Goal: Use online tool/utility: Utilize a website feature to perform a specific function

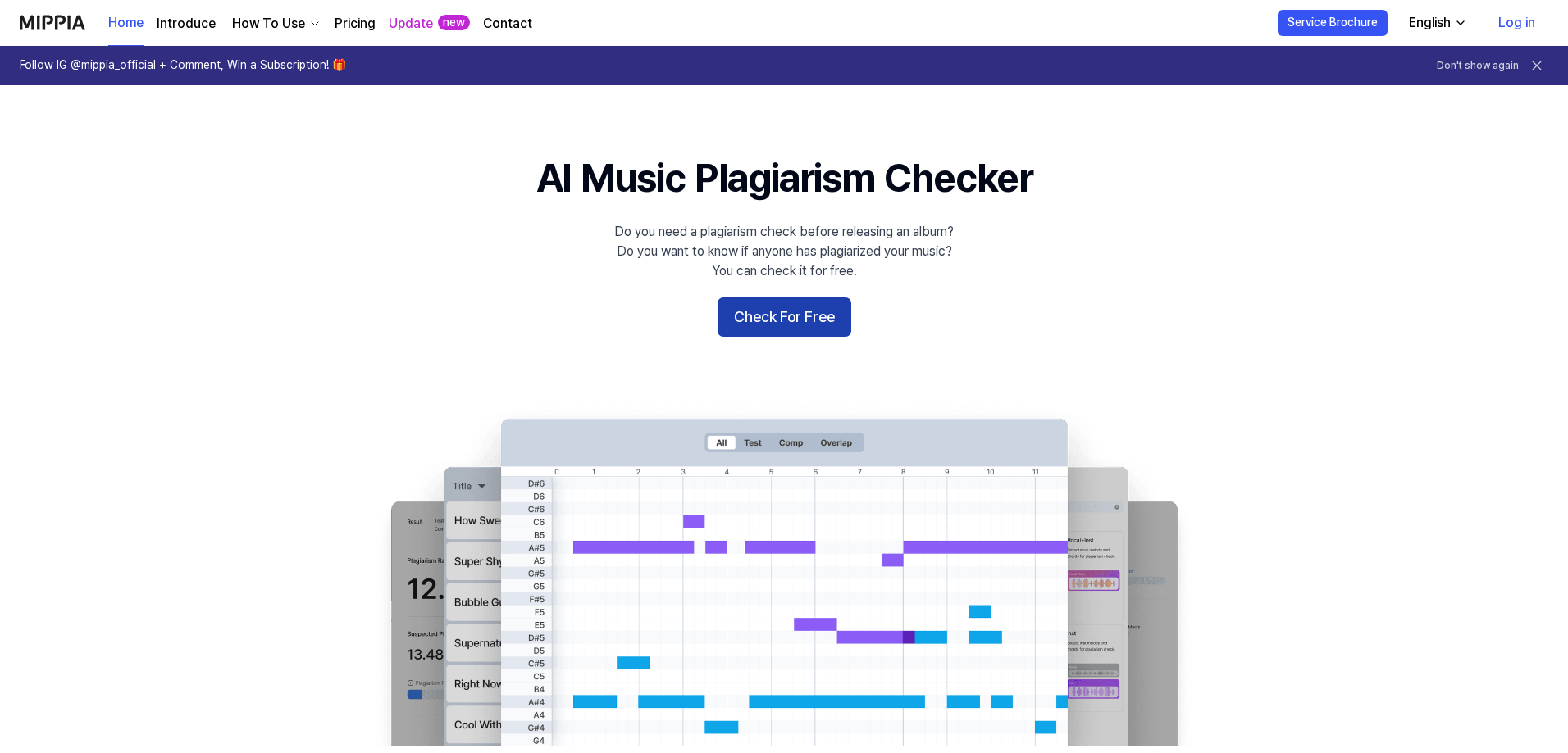
click at [756, 329] on button "Check For Free" at bounding box center [784, 317] width 134 height 40
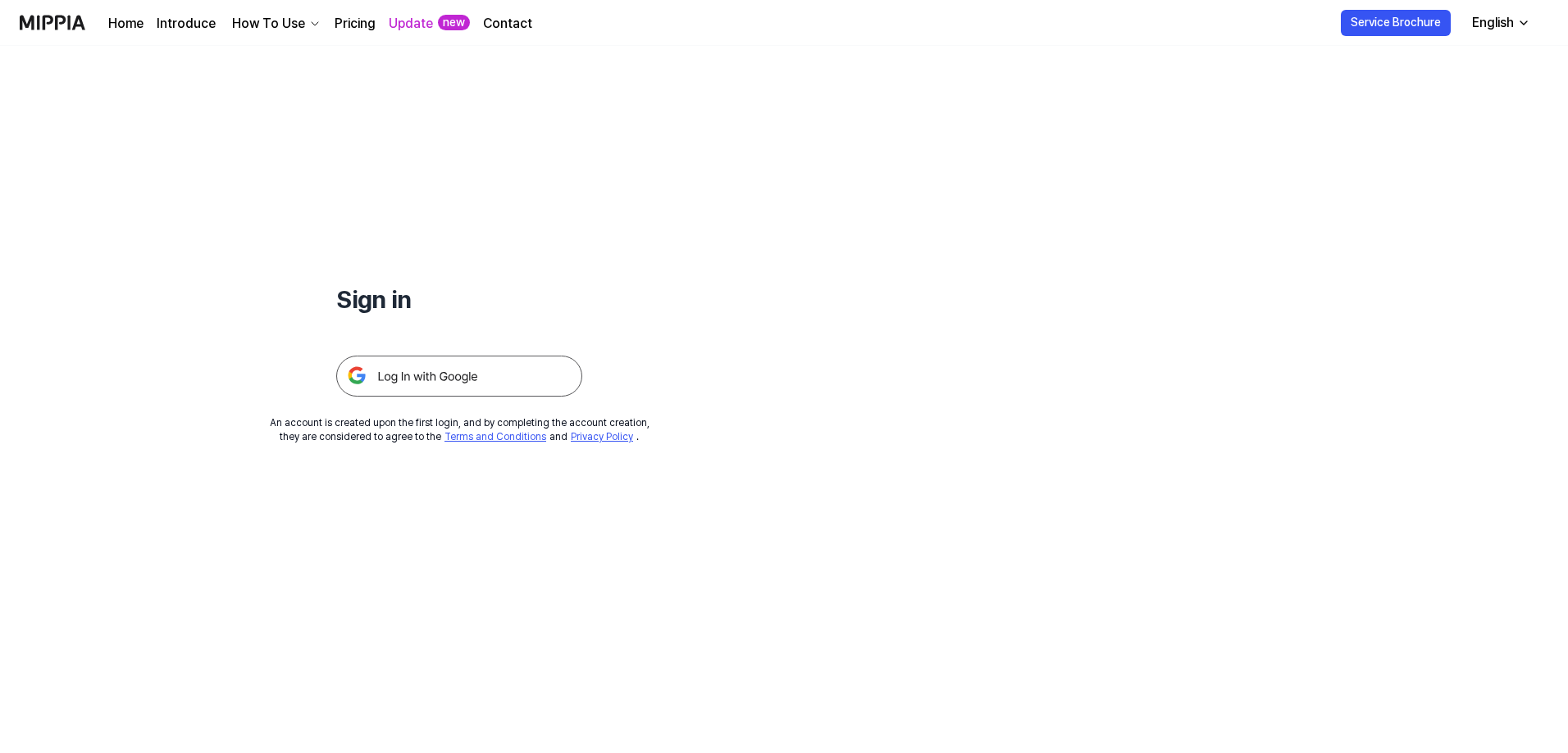
click at [483, 377] on img at bounding box center [458, 376] width 246 height 41
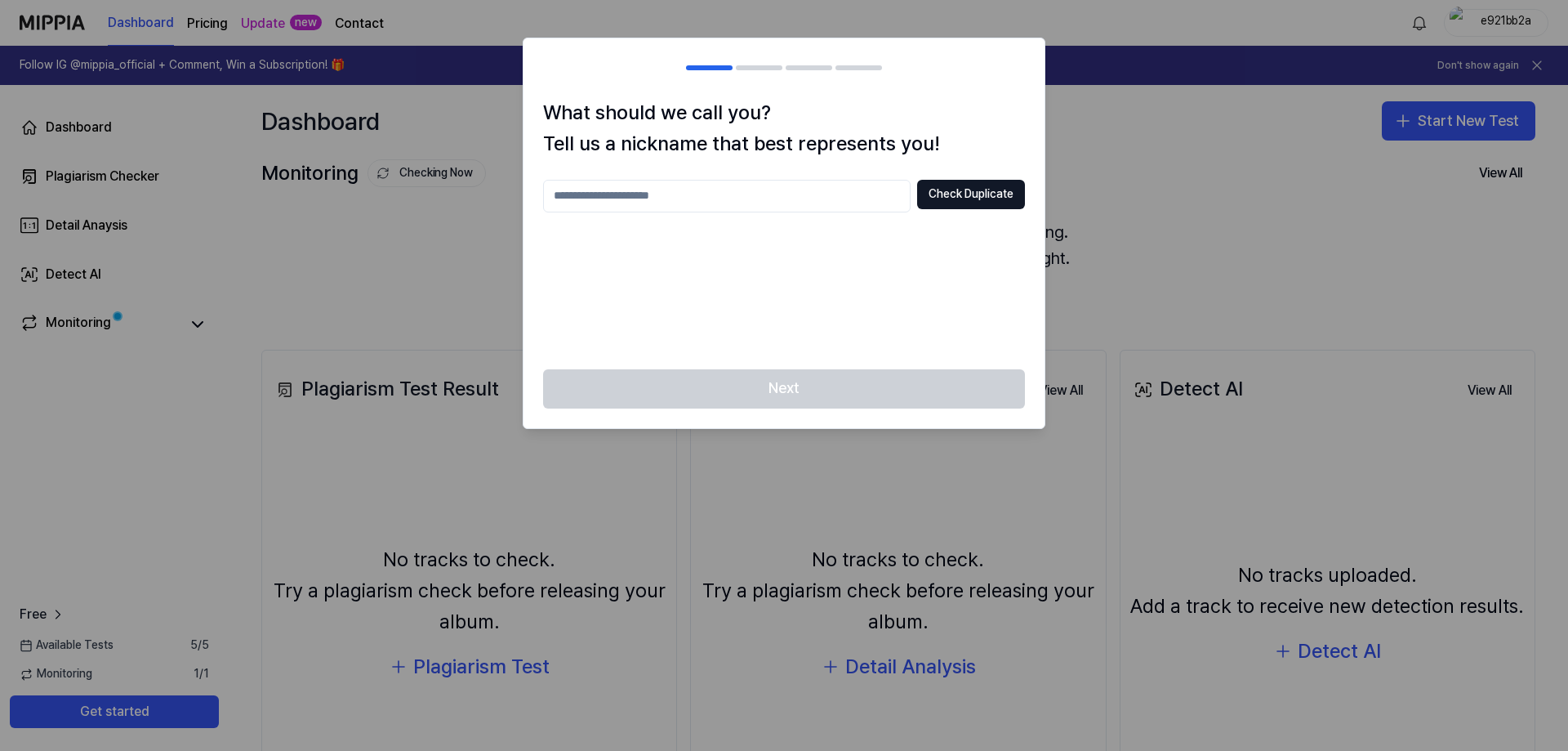
click at [758, 197] on input "text" at bounding box center [727, 196] width 368 height 33
type input "*"
type input "*****"
drag, startPoint x: 961, startPoint y: 209, endPoint x: 961, endPoint y: 194, distance: 15.0
click at [961, 208] on div "***** Check Duplicate" at bounding box center [784, 196] width 482 height 33
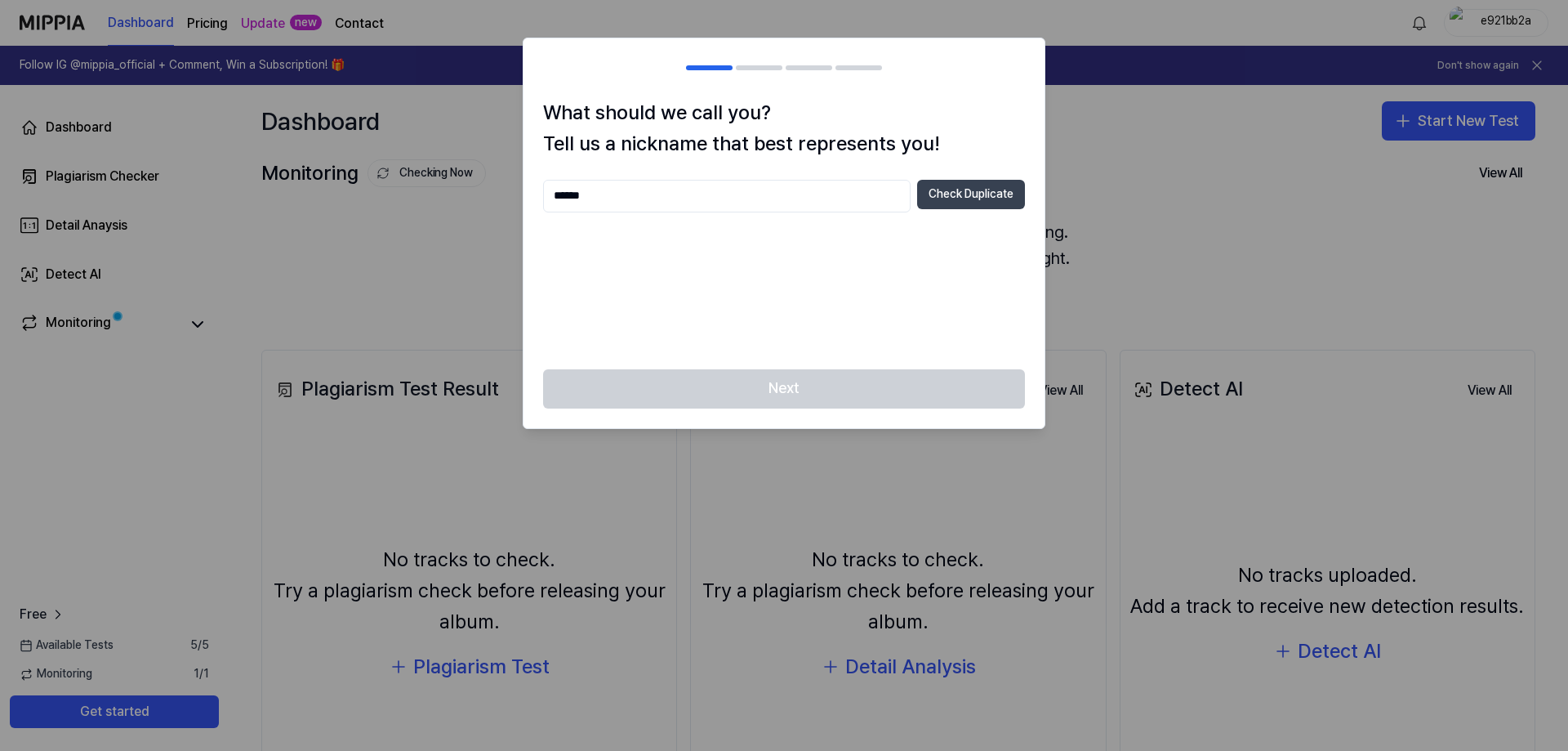
click at [961, 194] on button "Check Duplicate" at bounding box center [970, 195] width 107 height 29
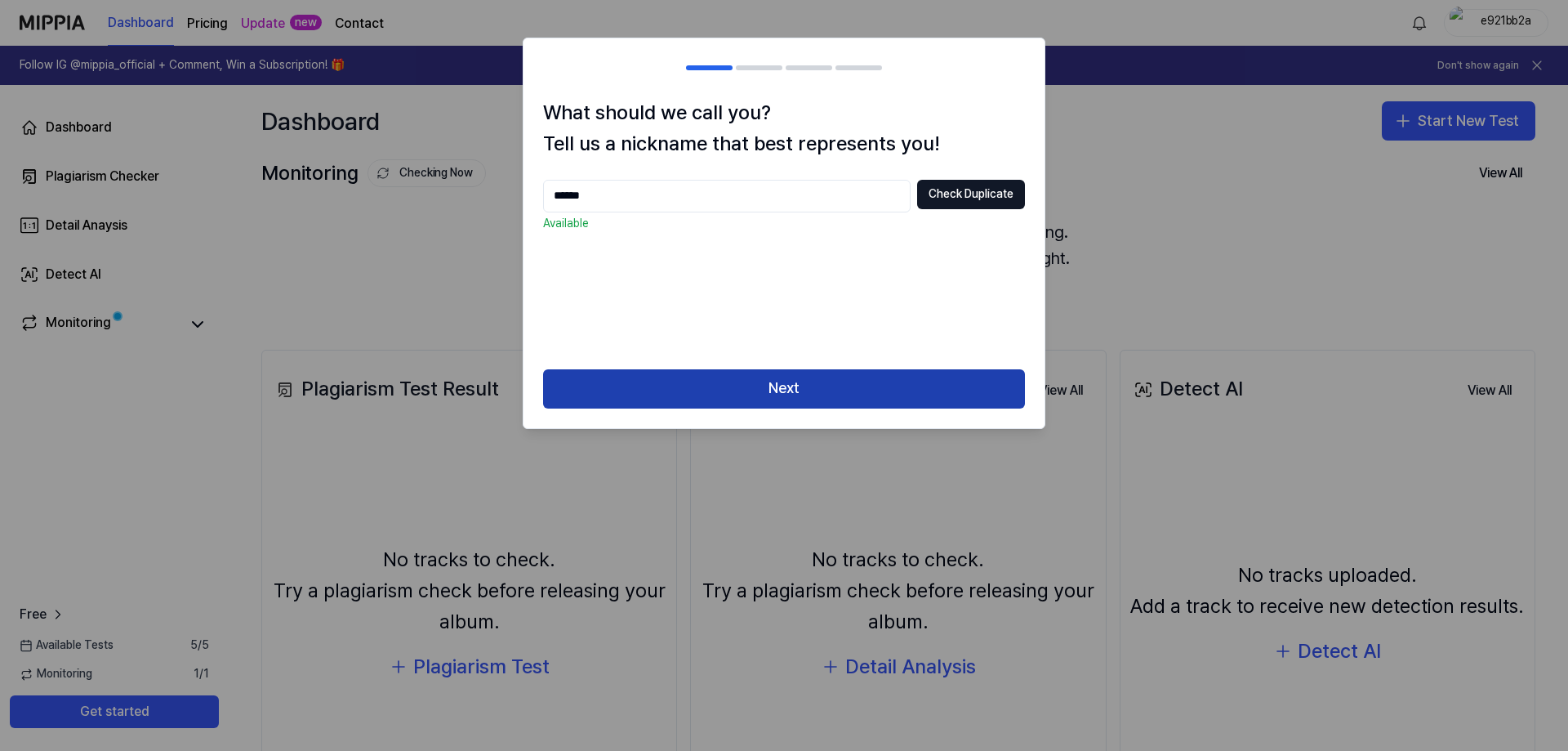
click at [790, 396] on button "Next" at bounding box center [784, 389] width 482 height 40
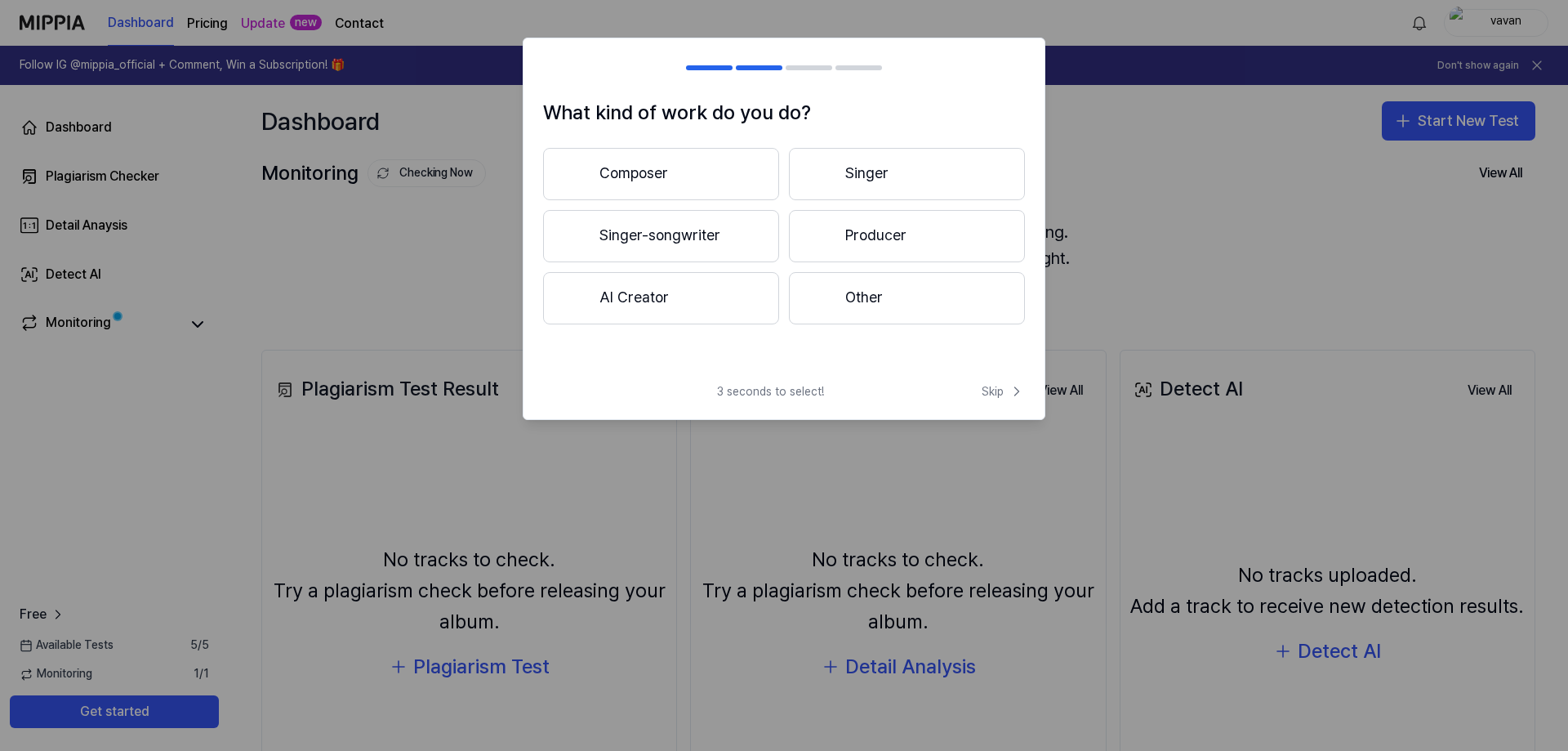
click at [864, 243] on button "Producer" at bounding box center [907, 236] width 236 height 52
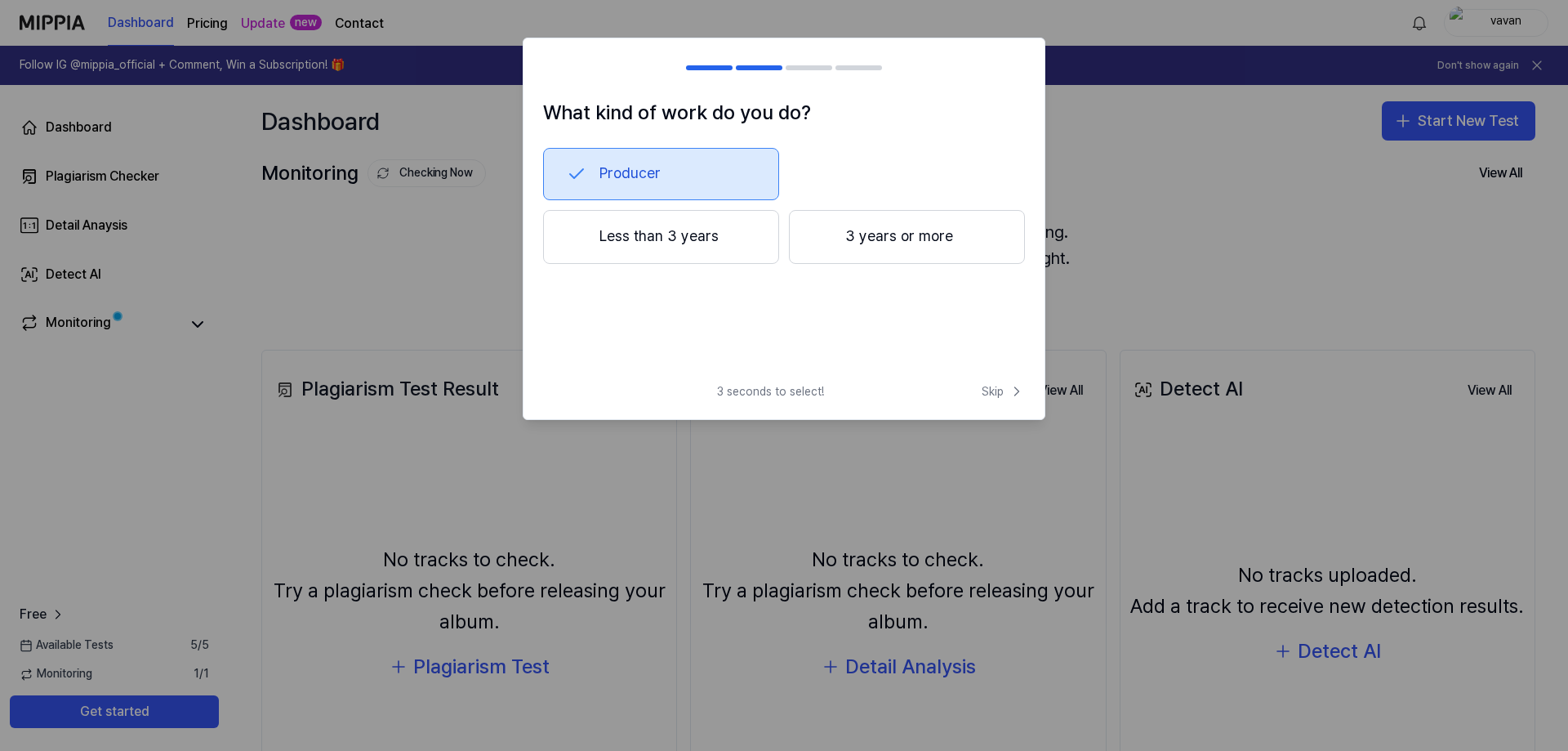
click at [689, 245] on button "Less than 3 years" at bounding box center [662, 237] width 236 height 54
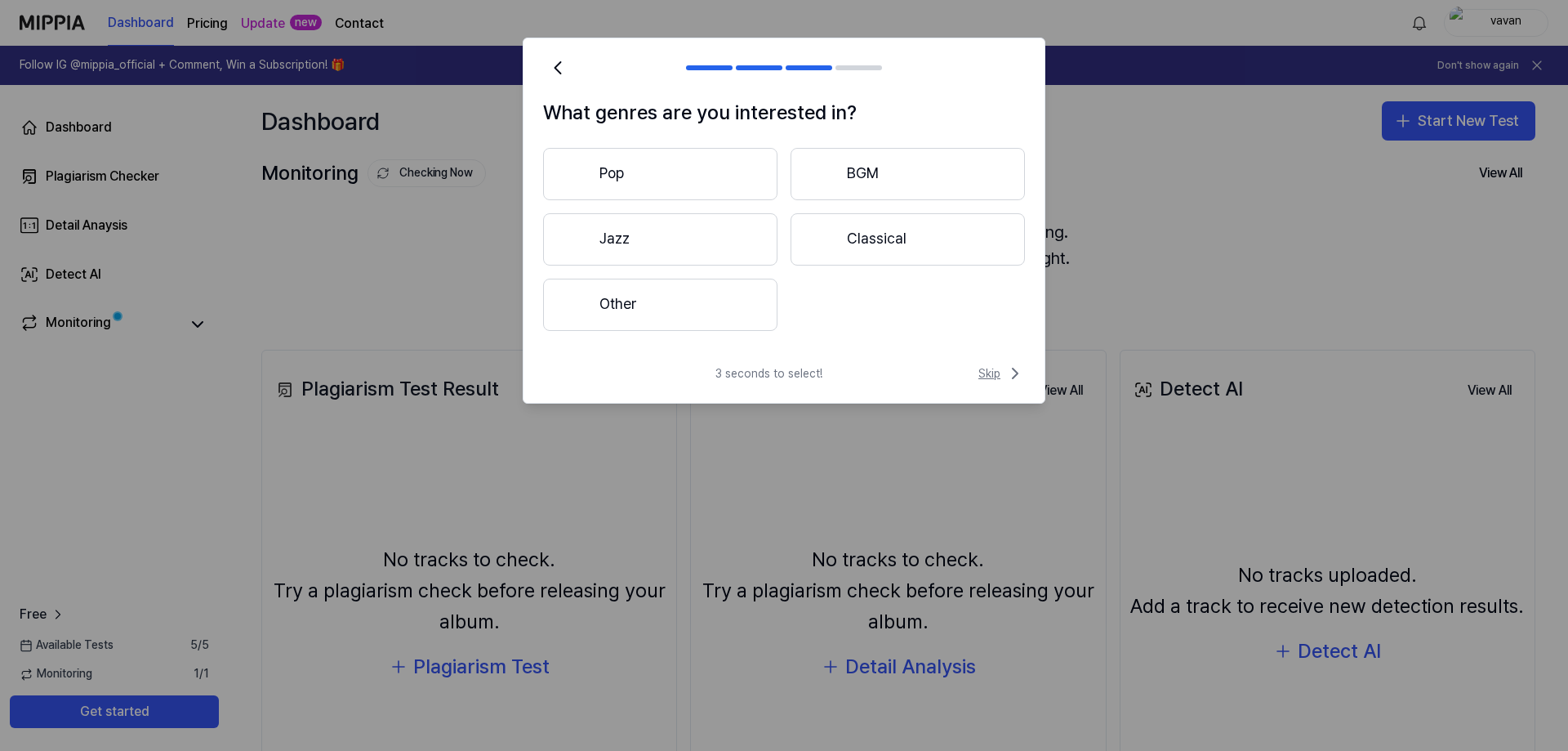
click at [995, 371] on span "Skip" at bounding box center [1002, 374] width 46 height 19
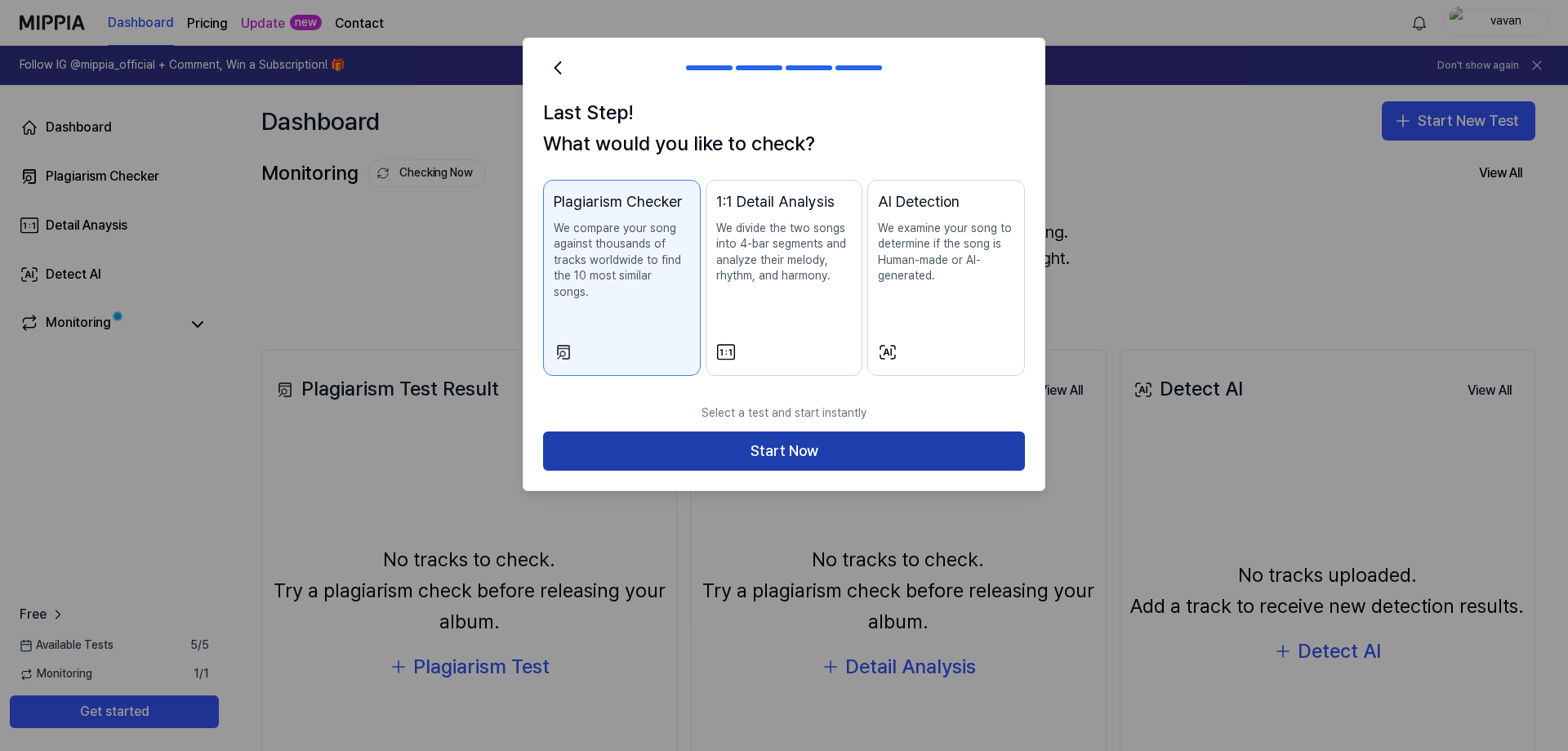
click at [800, 440] on button "Start Now" at bounding box center [784, 451] width 482 height 40
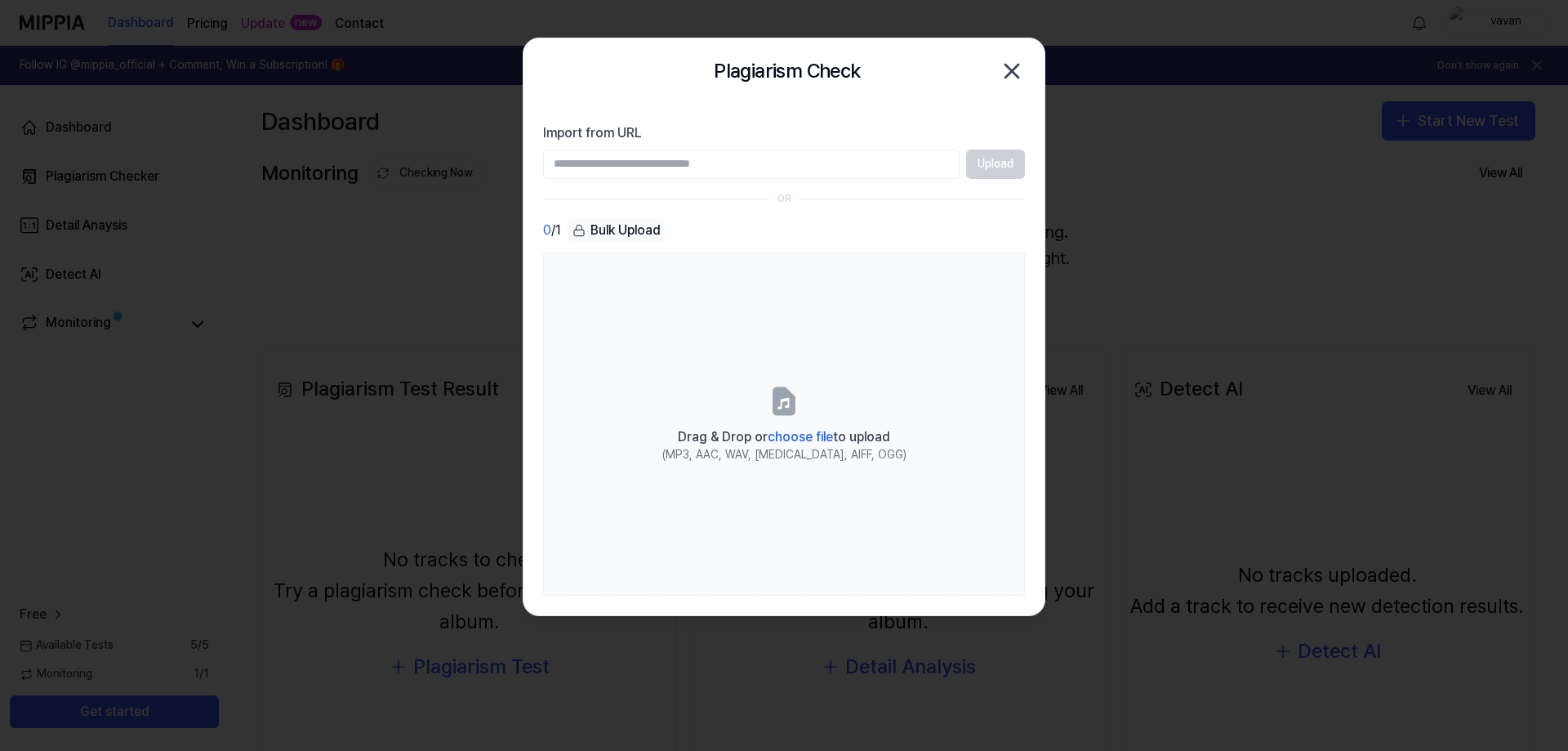
drag, startPoint x: 1000, startPoint y: 172, endPoint x: 1000, endPoint y: 54, distance: 118.0
click at [999, 172] on div "Upload" at bounding box center [784, 165] width 482 height 29
click at [1017, 62] on icon "button" at bounding box center [1012, 71] width 26 height 26
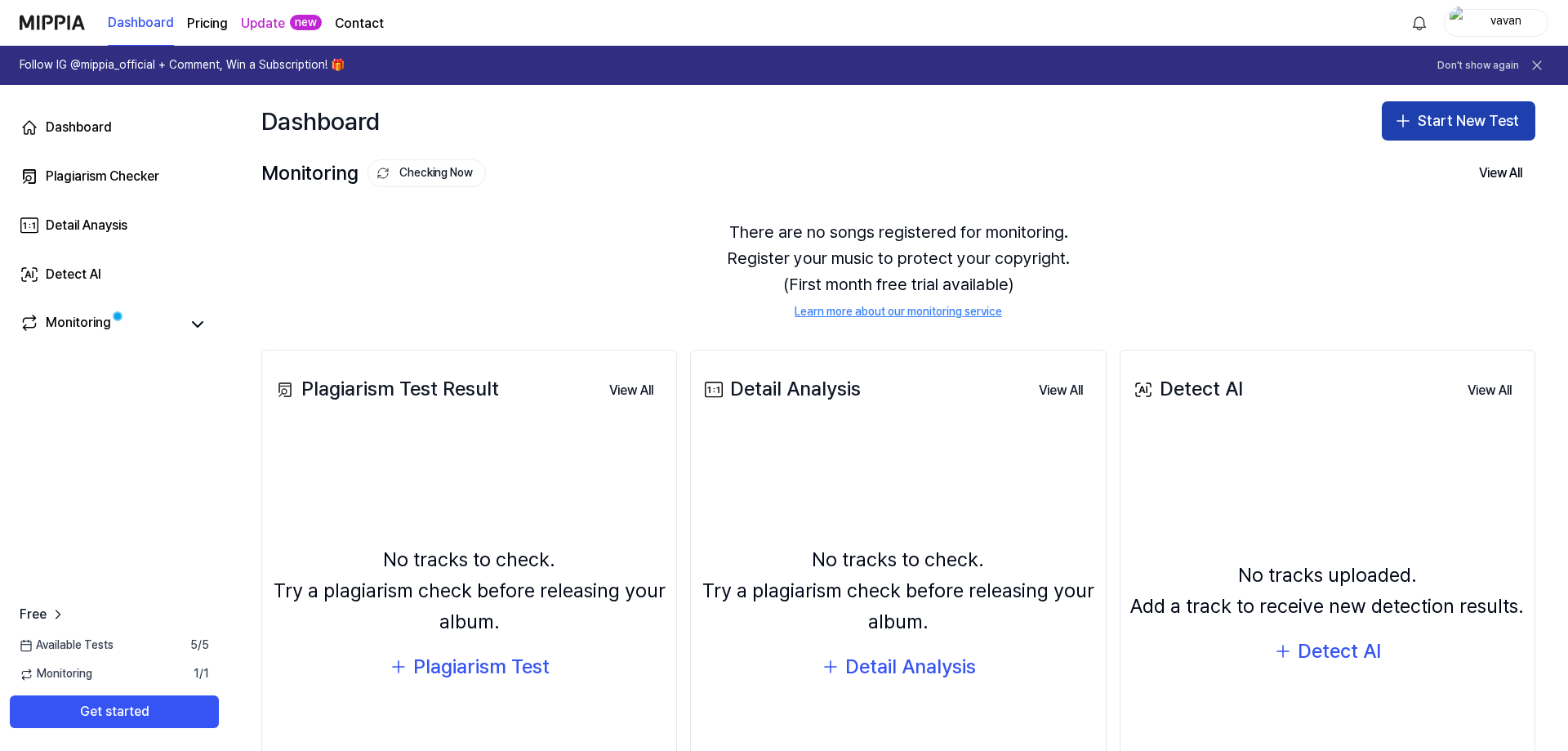
click at [1414, 97] on div "Dashboard Start New Test" at bounding box center [898, 121] width 1340 height 72
click at [1416, 113] on button "Start New Test" at bounding box center [1459, 121] width 154 height 40
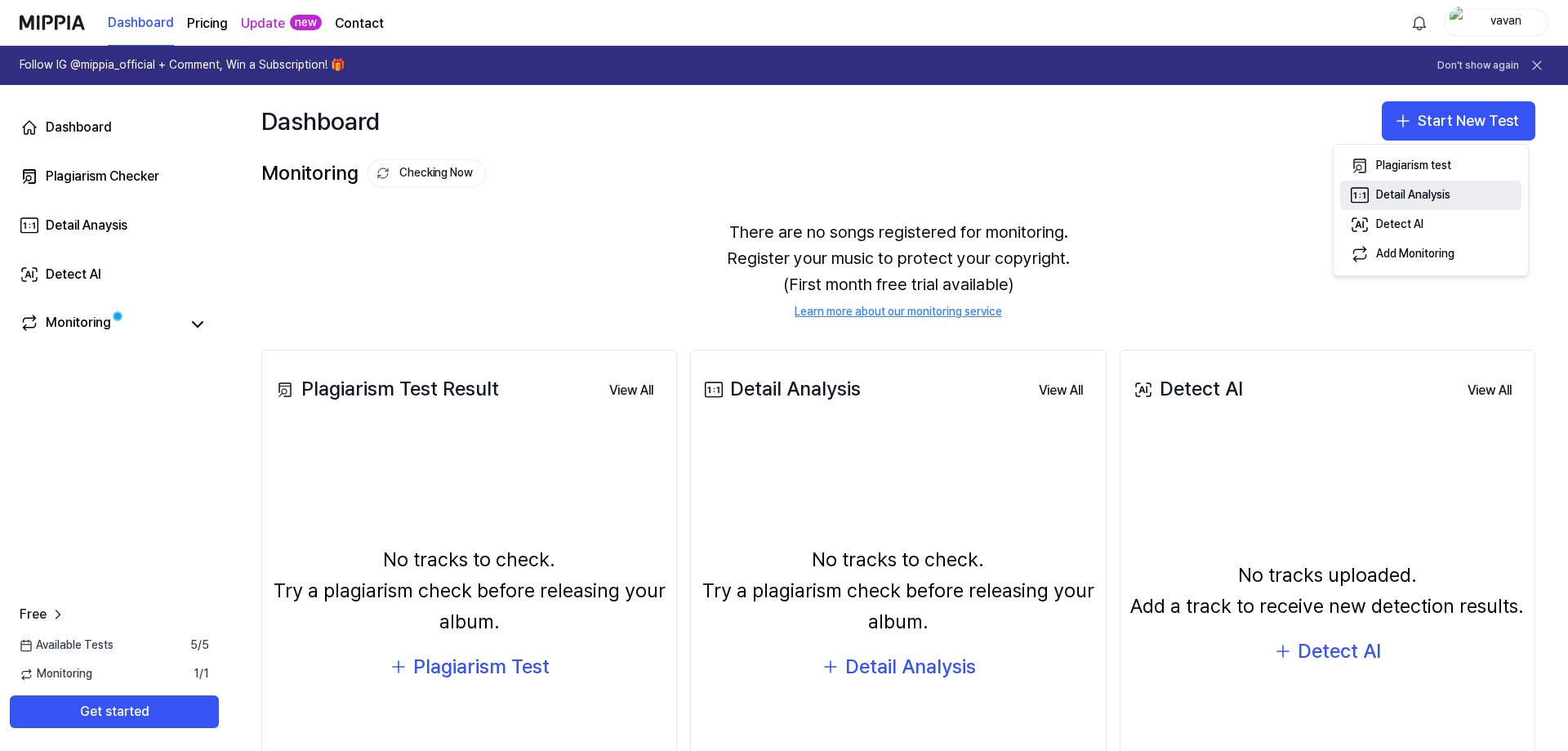
click at [1377, 197] on div "Detail Analysis" at bounding box center [1413, 195] width 74 height 16
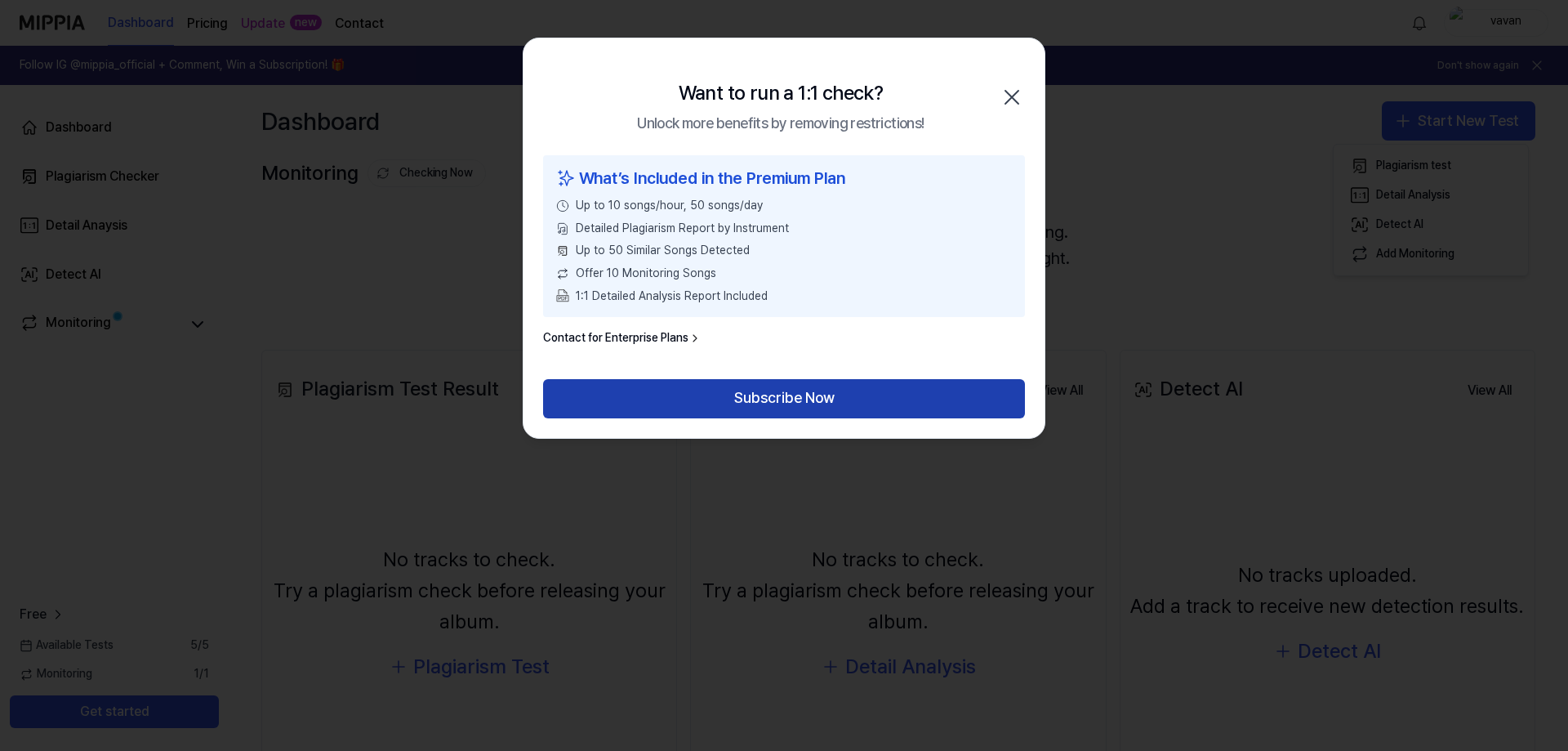
click at [723, 406] on button "Subscribe Now" at bounding box center [784, 399] width 482 height 40
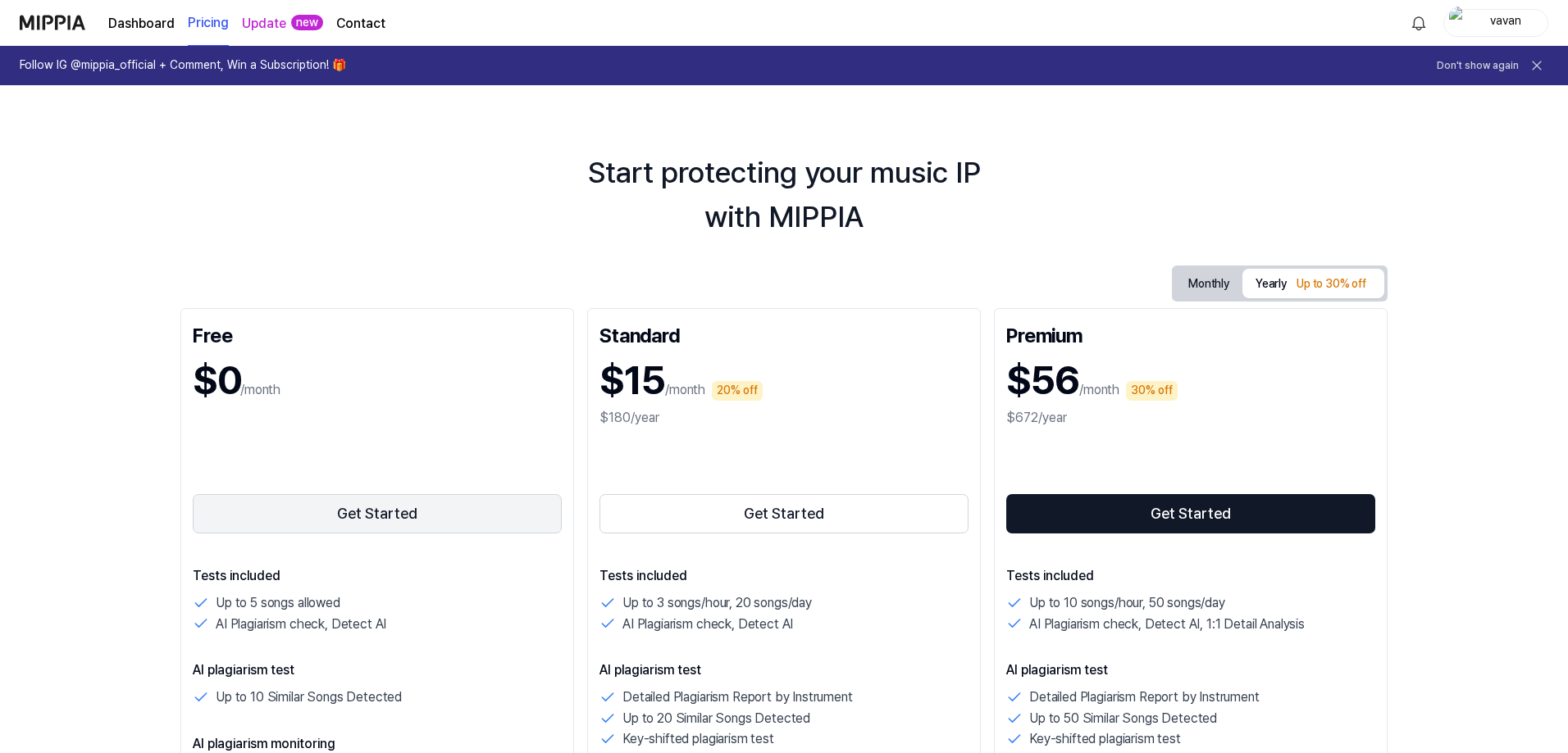
click at [383, 509] on button "Get Started" at bounding box center [377, 513] width 369 height 40
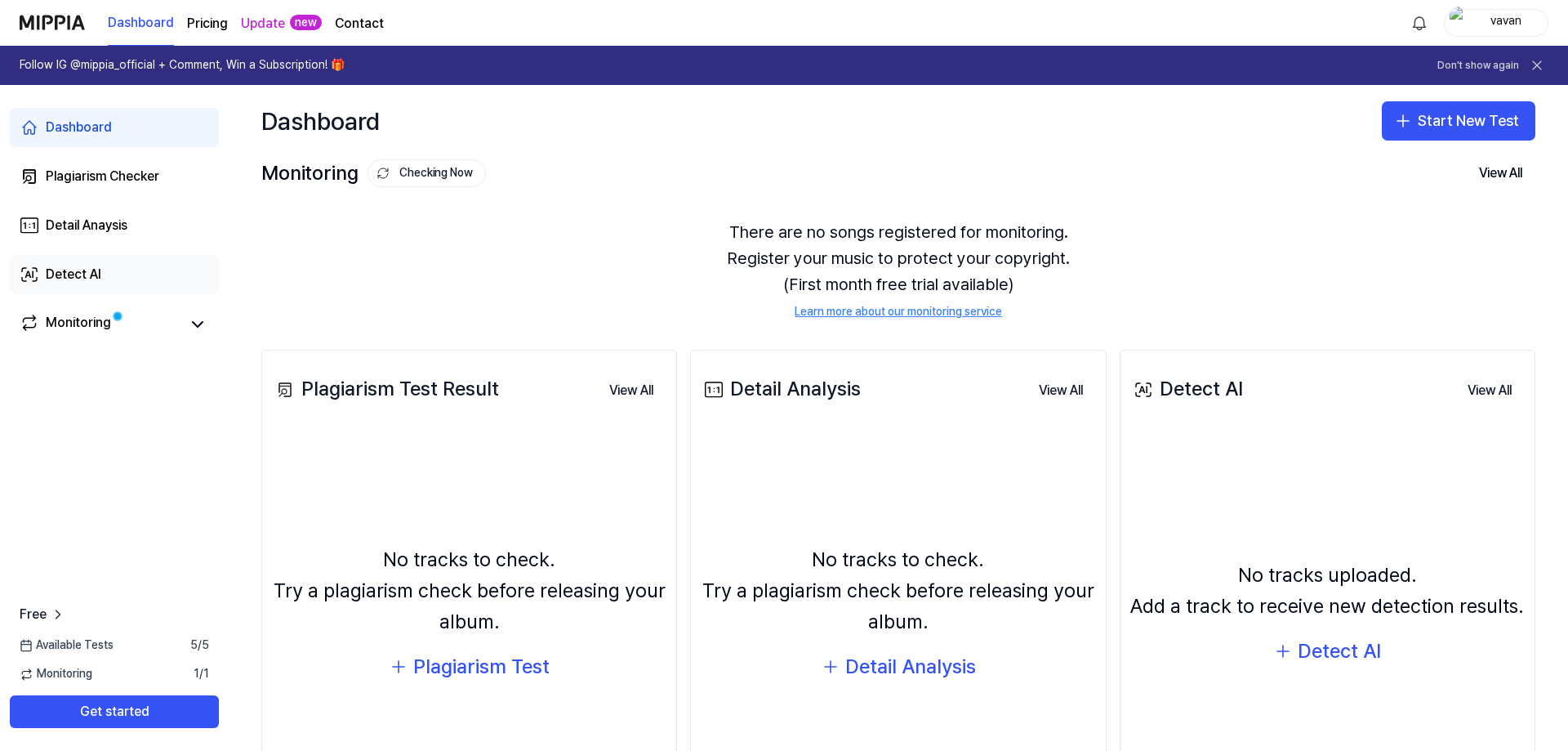
click at [57, 262] on link "Detect AI" at bounding box center [114, 274] width 209 height 40
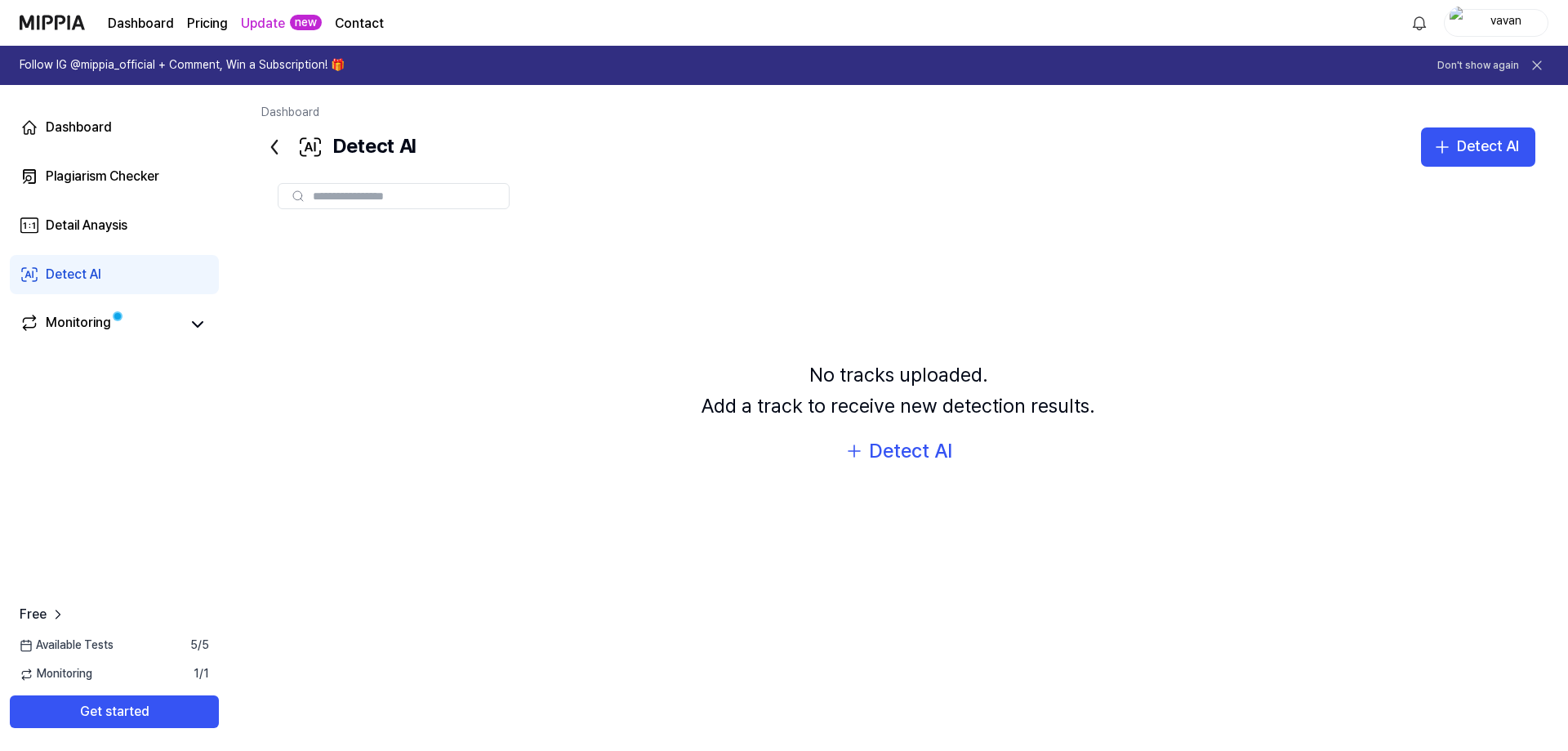
click at [428, 197] on input "text" at bounding box center [405, 195] width 187 height 15
click at [933, 456] on div "Detect AI" at bounding box center [911, 451] width 83 height 31
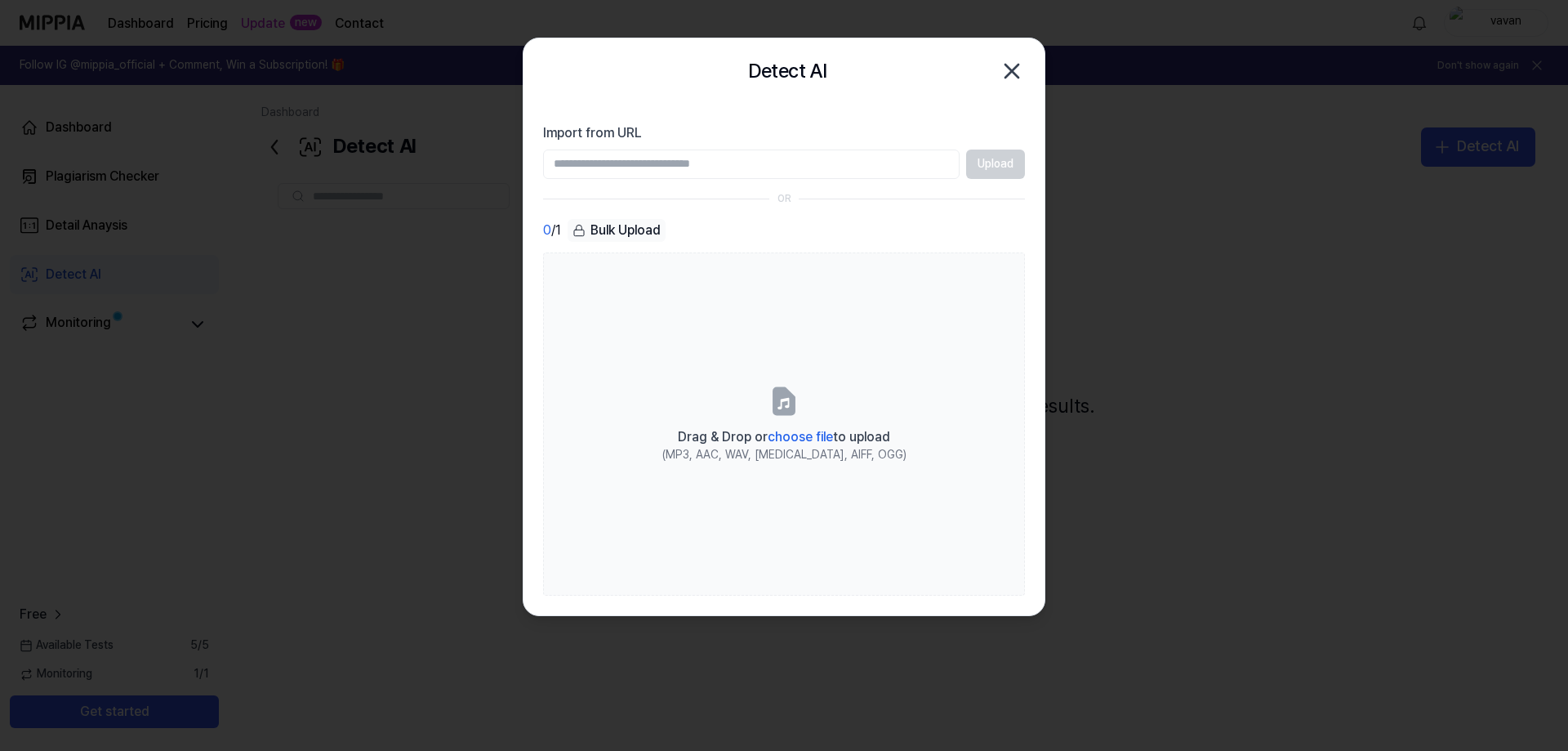
click at [785, 169] on input "Import from URL" at bounding box center [752, 165] width 417 height 29
click at [975, 228] on div "0 / 1 Bulk Upload" at bounding box center [784, 230] width 482 height 23
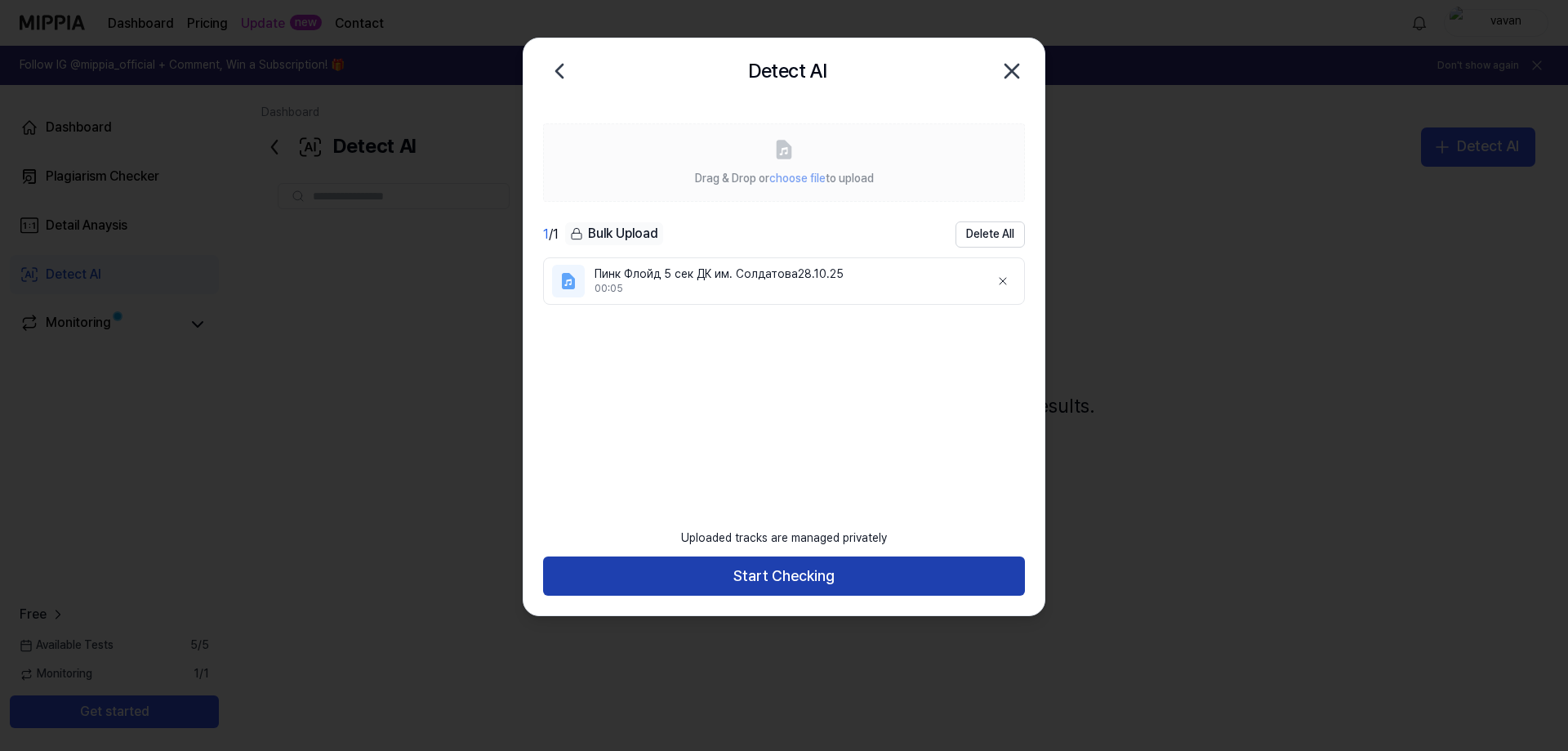
click at [781, 579] on button "Start Checking" at bounding box center [784, 576] width 482 height 40
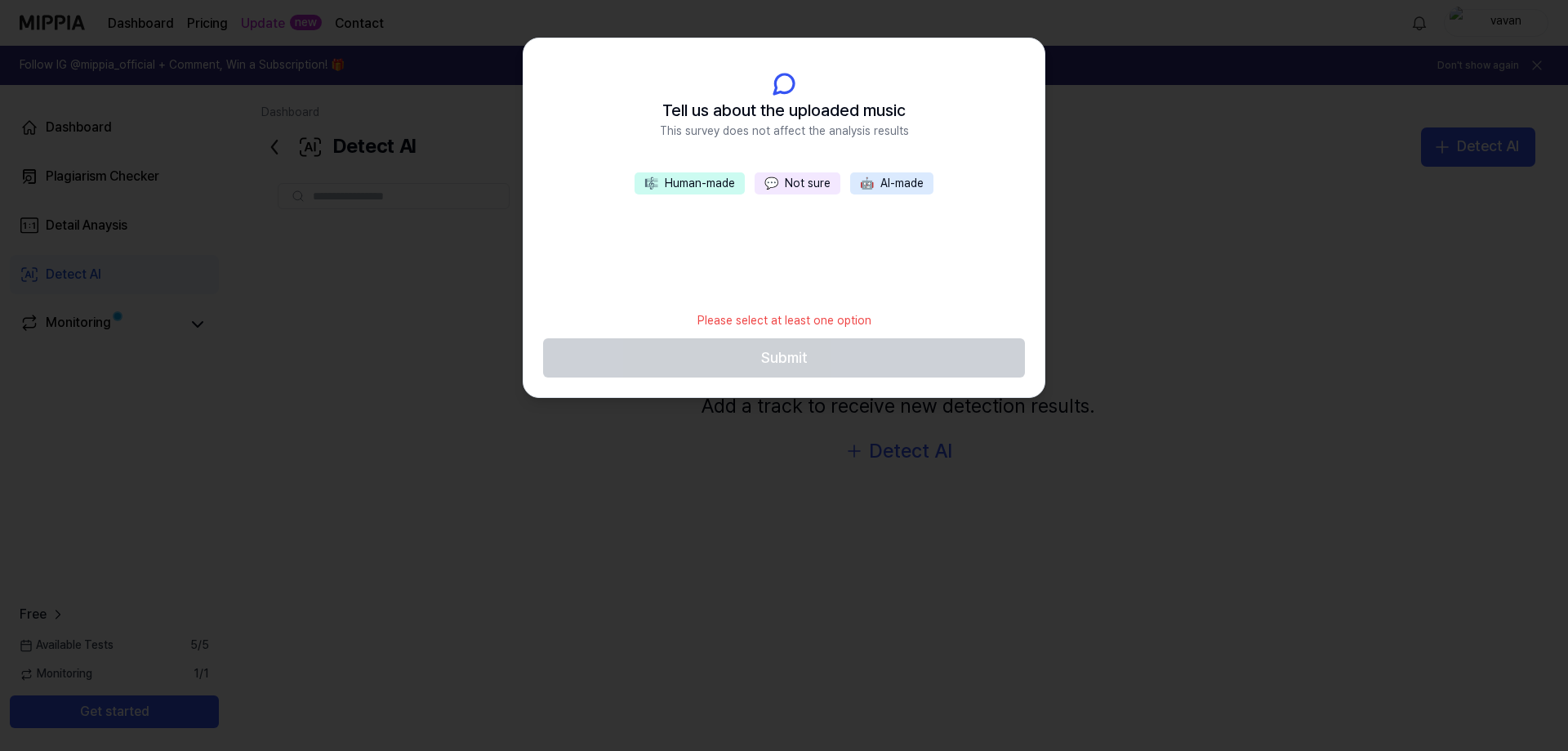
click at [780, 584] on div at bounding box center [784, 376] width 1568 height 751
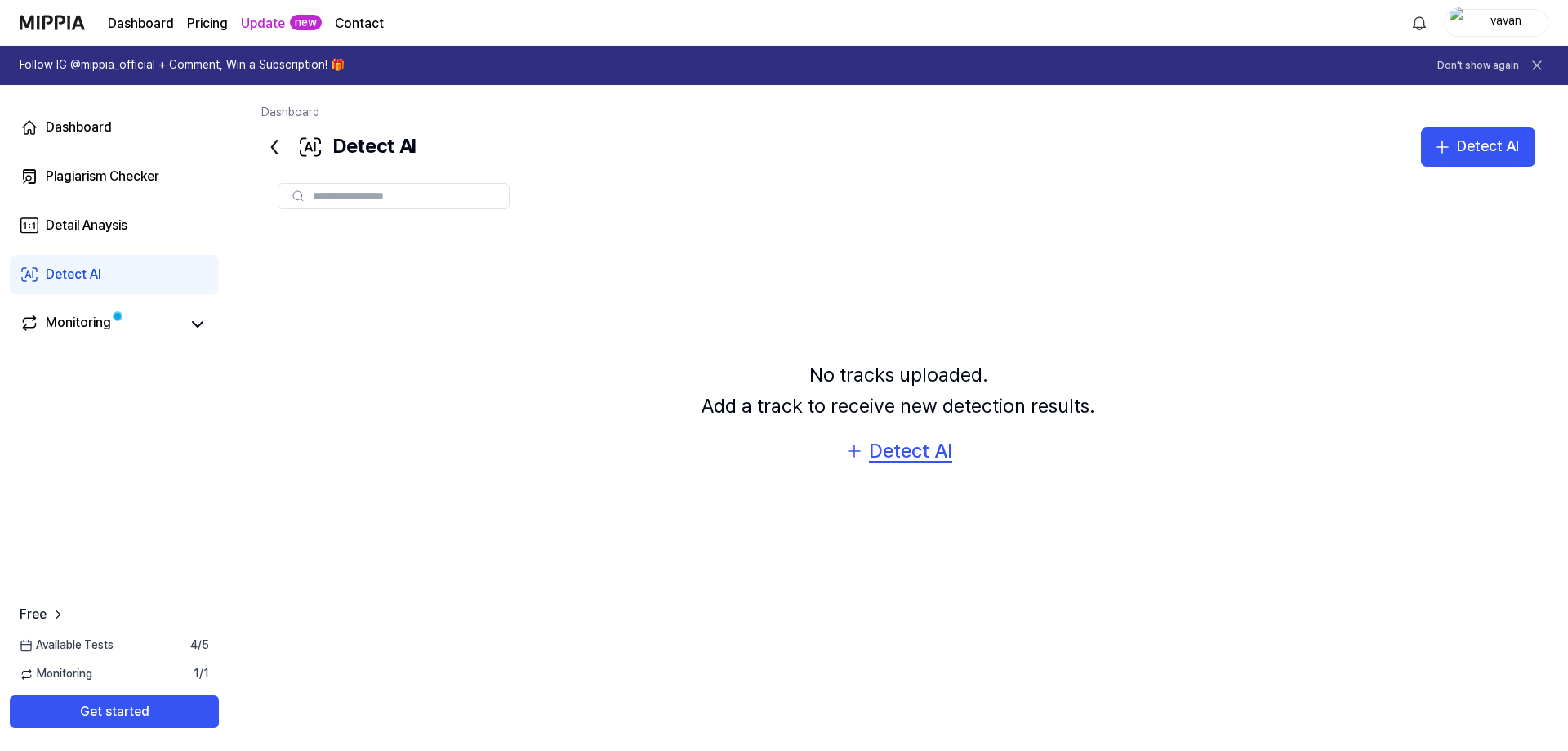
click at [911, 461] on div "Detect AI" at bounding box center [911, 451] width 83 height 31
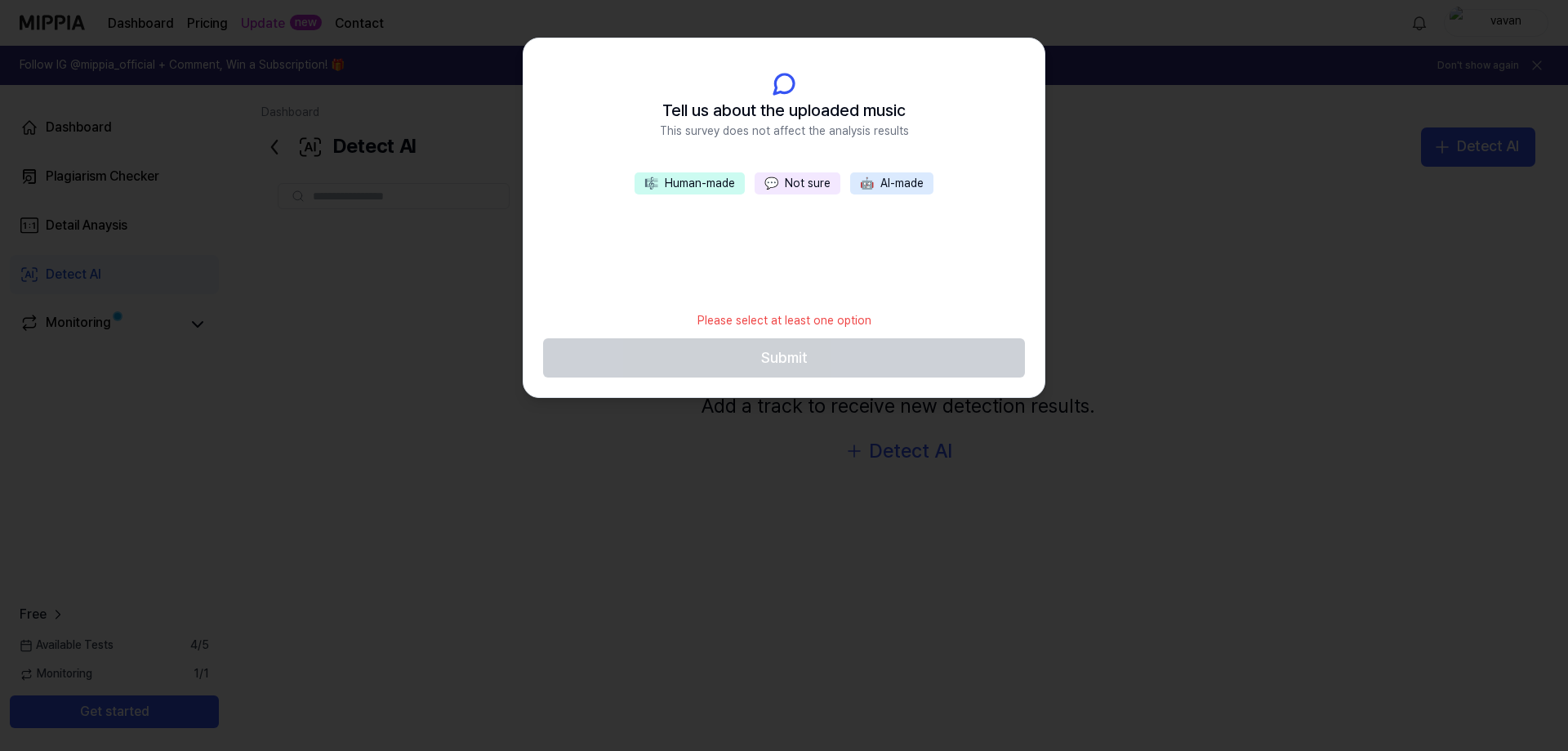
click at [865, 355] on footer "Please select at least one option Submit" at bounding box center [784, 341] width 482 height 75
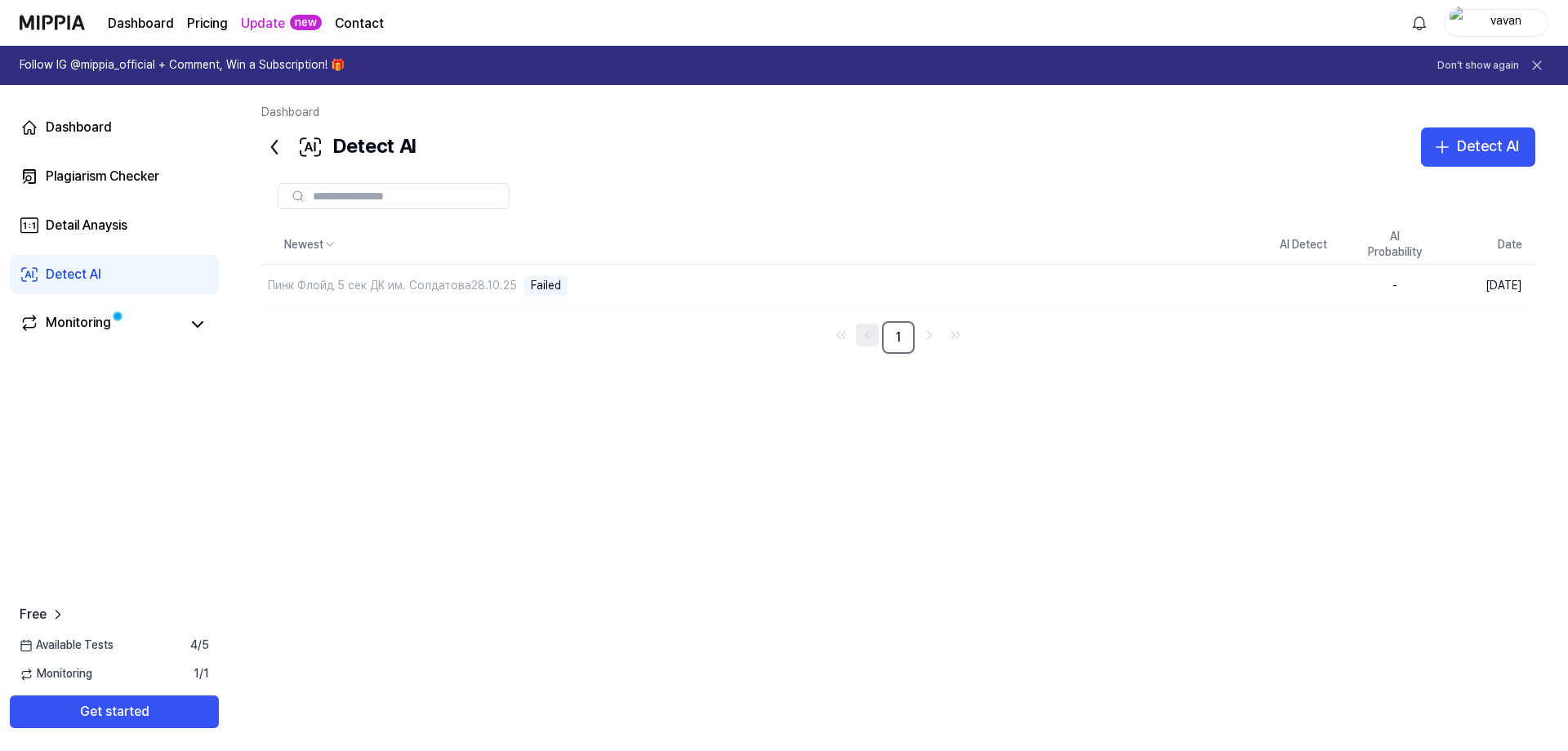
click at [865, 334] on icon "Go to previous page" at bounding box center [867, 335] width 16 height 19
click at [636, 280] on div "Пинк Флойд 5 сек ДК им. Солдатова28.10.25 Failed" at bounding box center [722, 286] width 922 height 43
click at [633, 285] on div "Пинк Флойд 5 сек ДК им. Солдатова28.10.25 Failed" at bounding box center [722, 286] width 922 height 43
click at [455, 290] on div "Пинк Флойд 5 сек ДК им. Солдатова28.10.25" at bounding box center [393, 285] width 250 height 16
drag, startPoint x: 526, startPoint y: 65, endPoint x: 498, endPoint y: 358, distance: 294.3
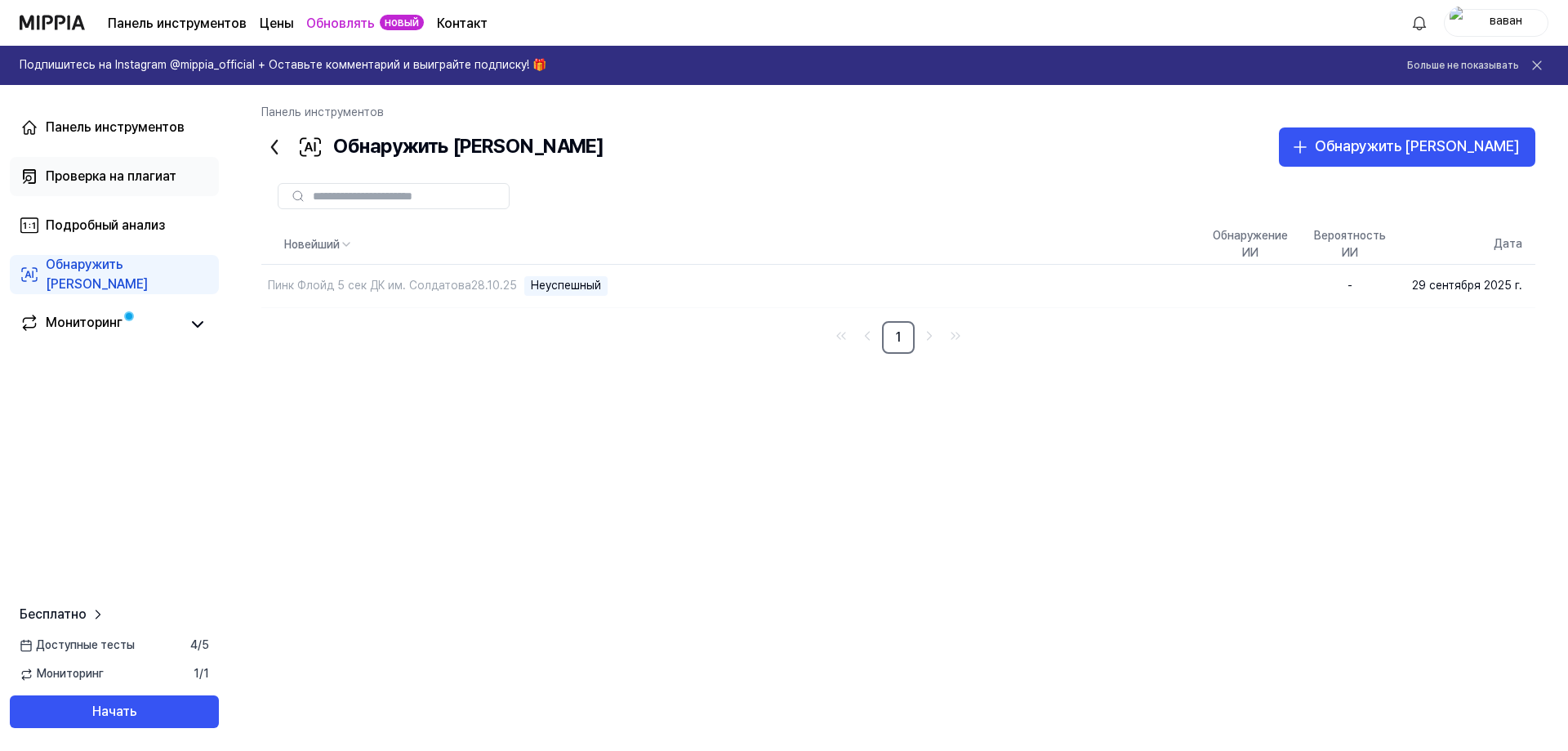
click at [87, 181] on font "Проверка на плагиат" at bounding box center [110, 176] width 131 height 15
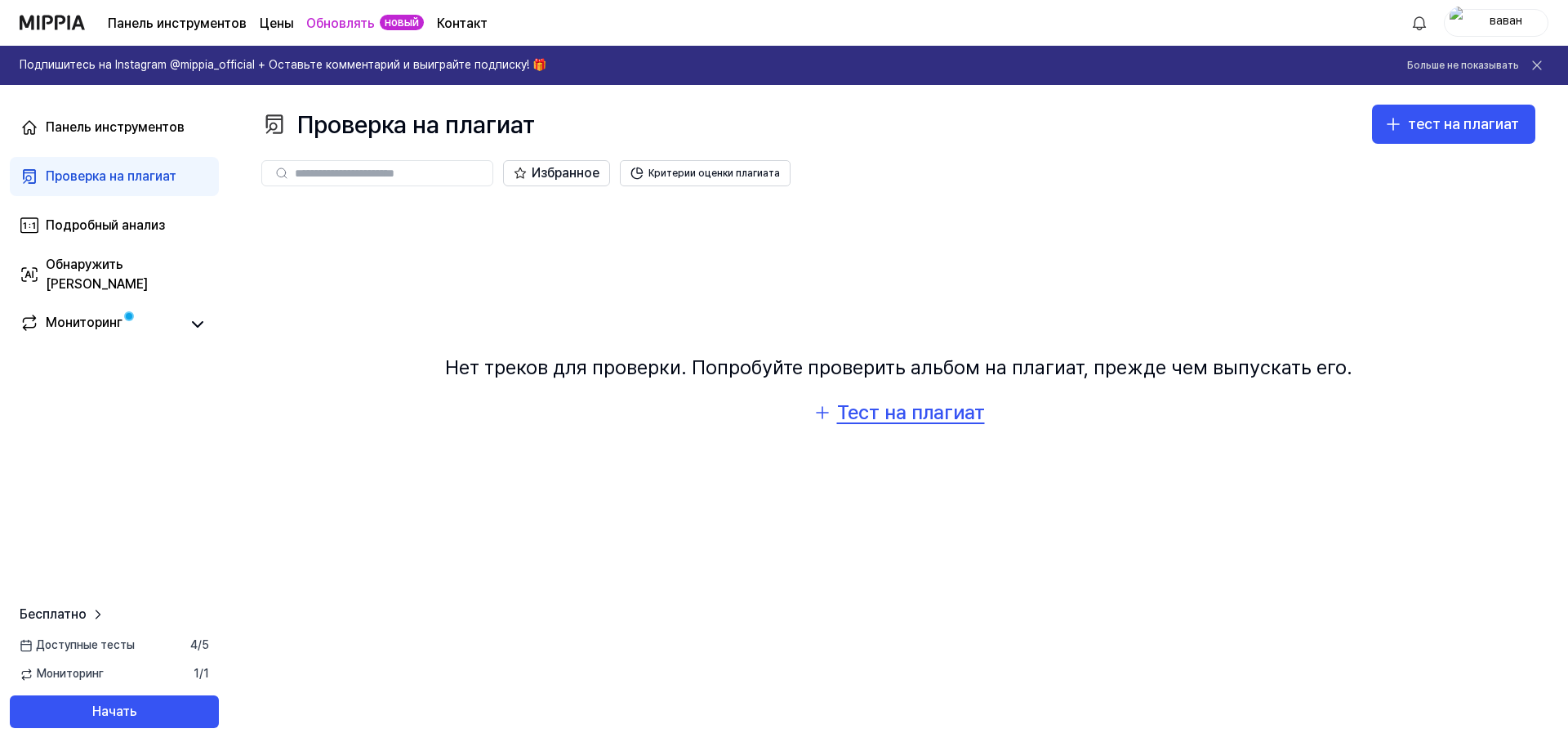
click at [864, 411] on font "Тест на плагиат" at bounding box center [911, 412] width 148 height 23
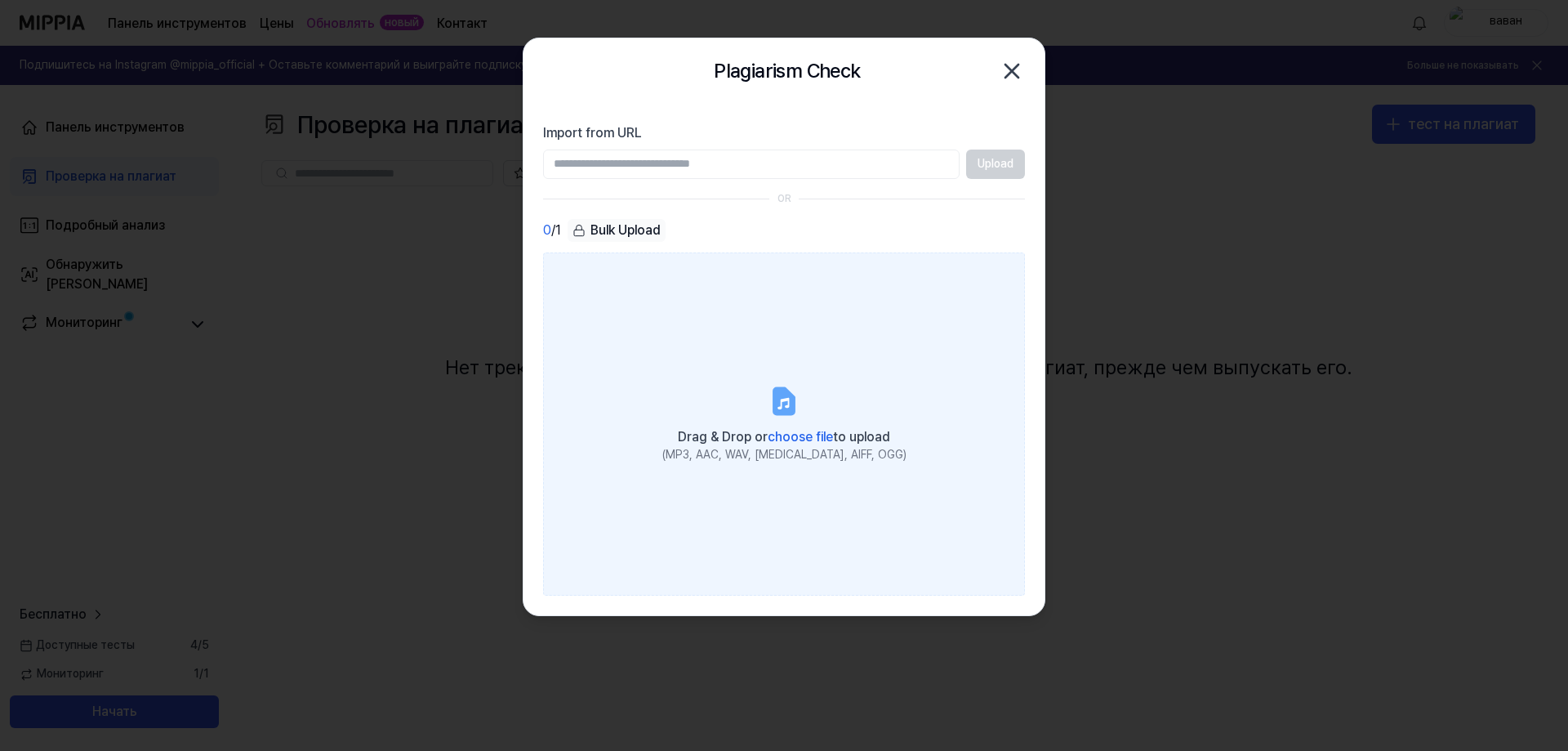
click at [785, 400] on icon at bounding box center [784, 404] width 12 height 12
click at [0, 0] on input "Drag & Drop or choose file to upload (MP3, AAC, WAV, [MEDICAL_DATA], AIFF, OGG)" at bounding box center [0, 0] width 0 height 0
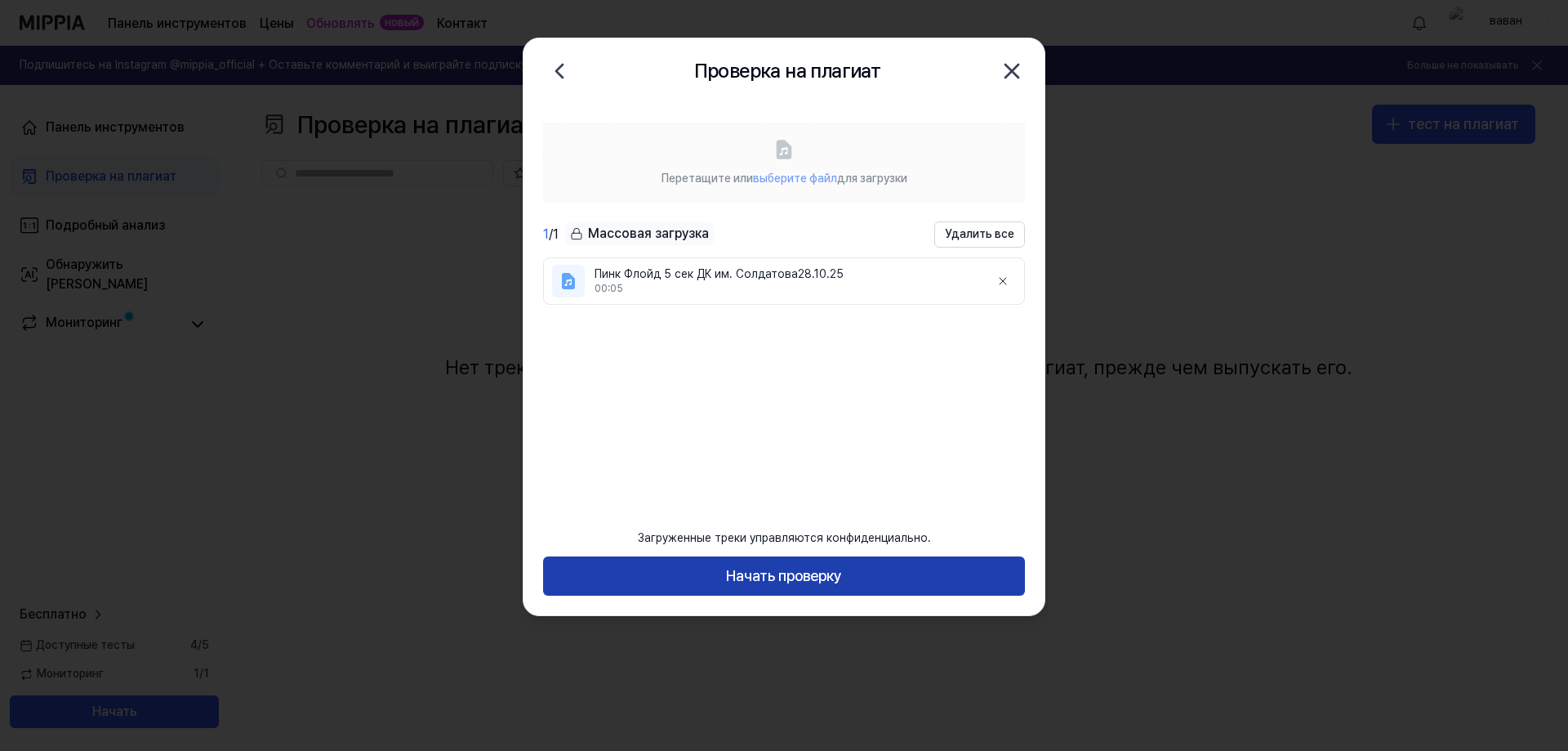
click at [754, 569] on font "Начать проверку" at bounding box center [784, 576] width 116 height 17
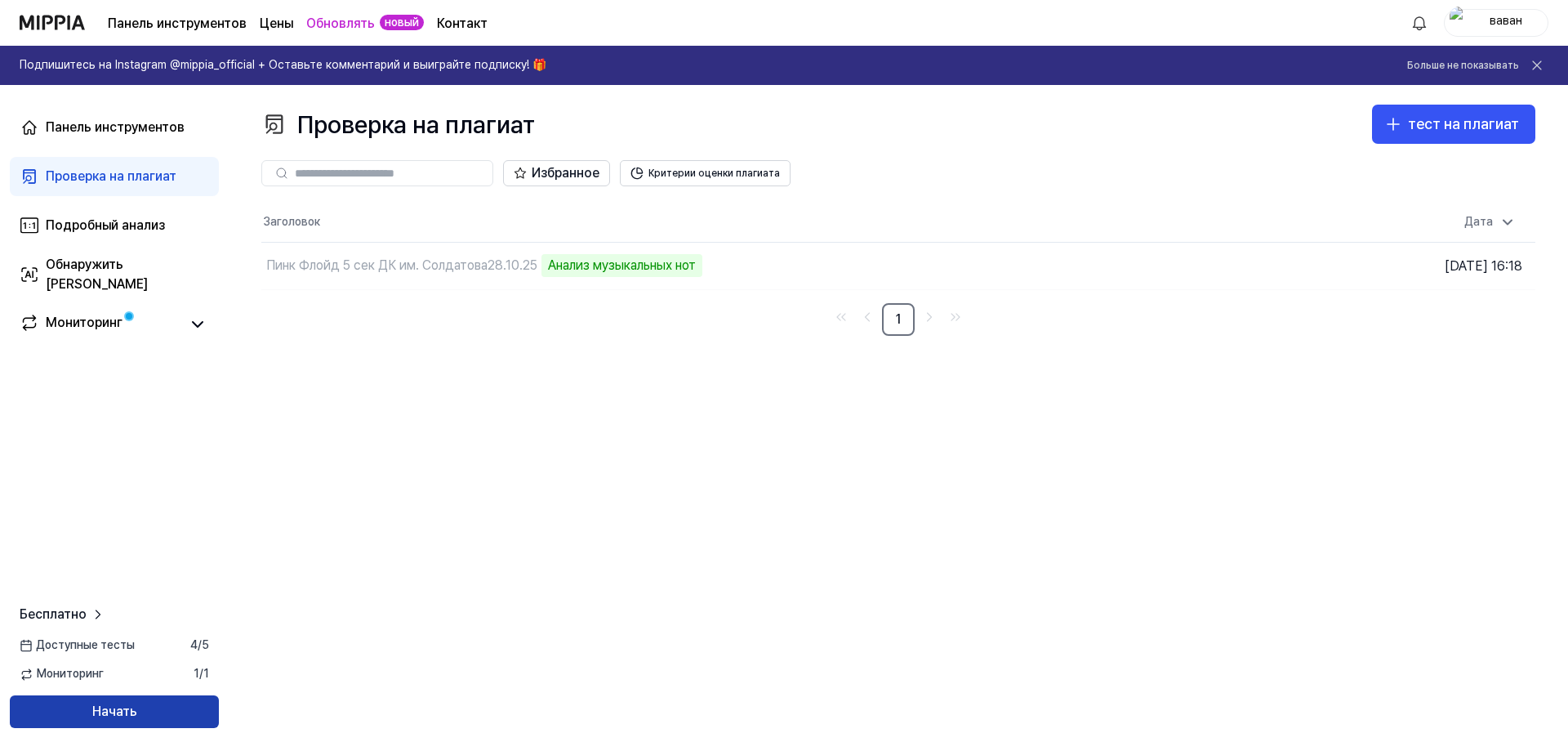
click at [114, 716] on font "Начать" at bounding box center [114, 711] width 44 height 15
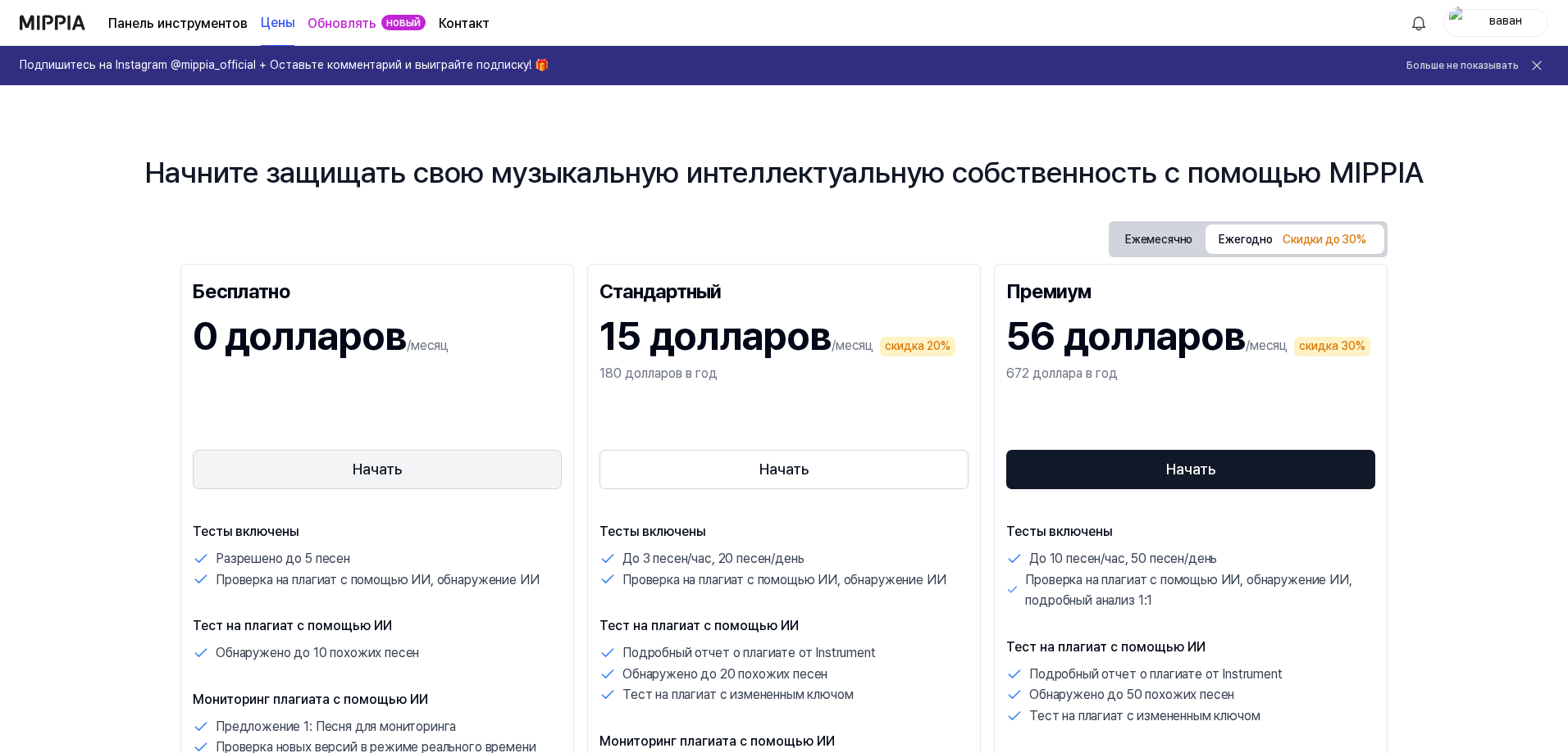
click at [350, 470] on button "Начать" at bounding box center [377, 470] width 369 height 40
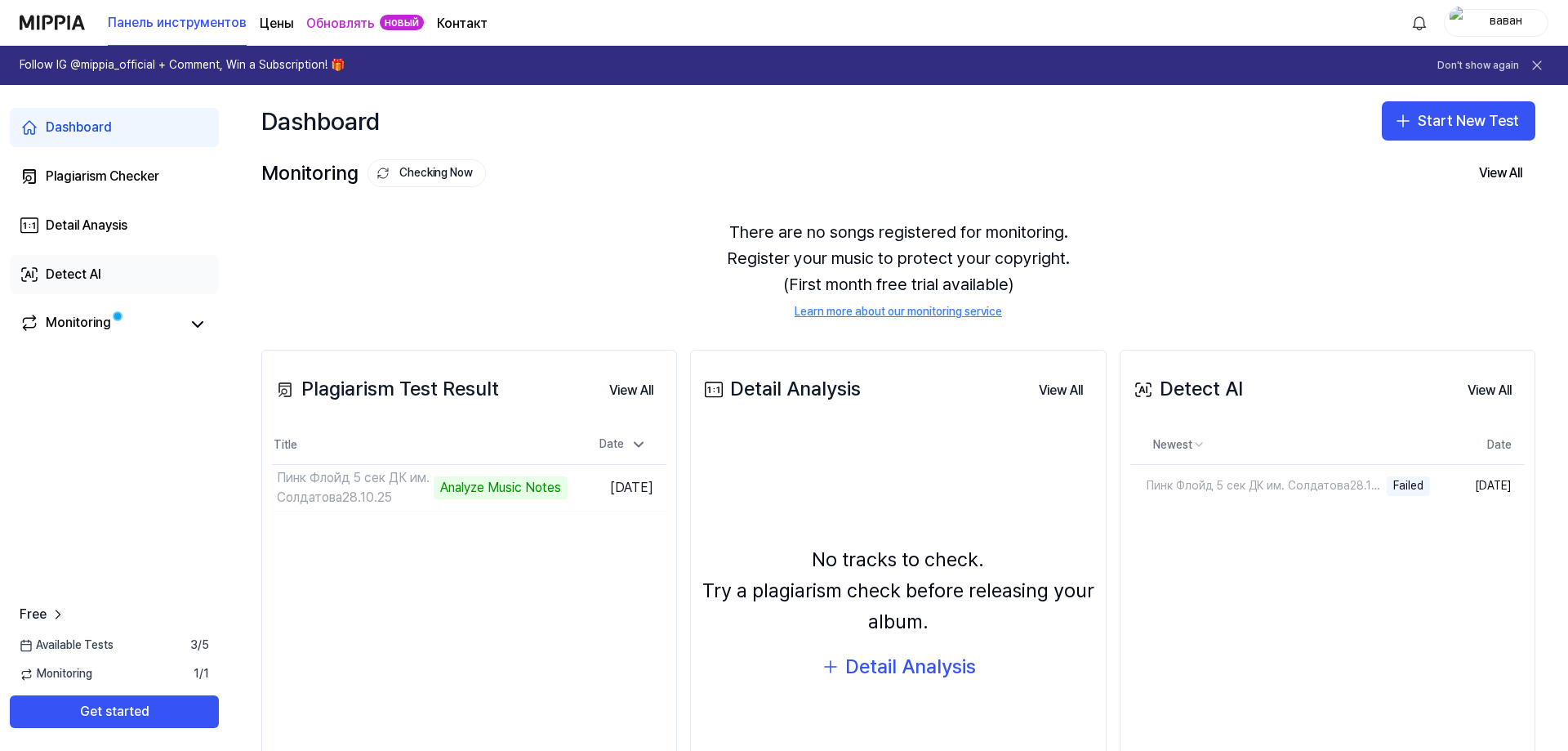
click at [90, 268] on div "Detect AI" at bounding box center [73, 275] width 55 height 19
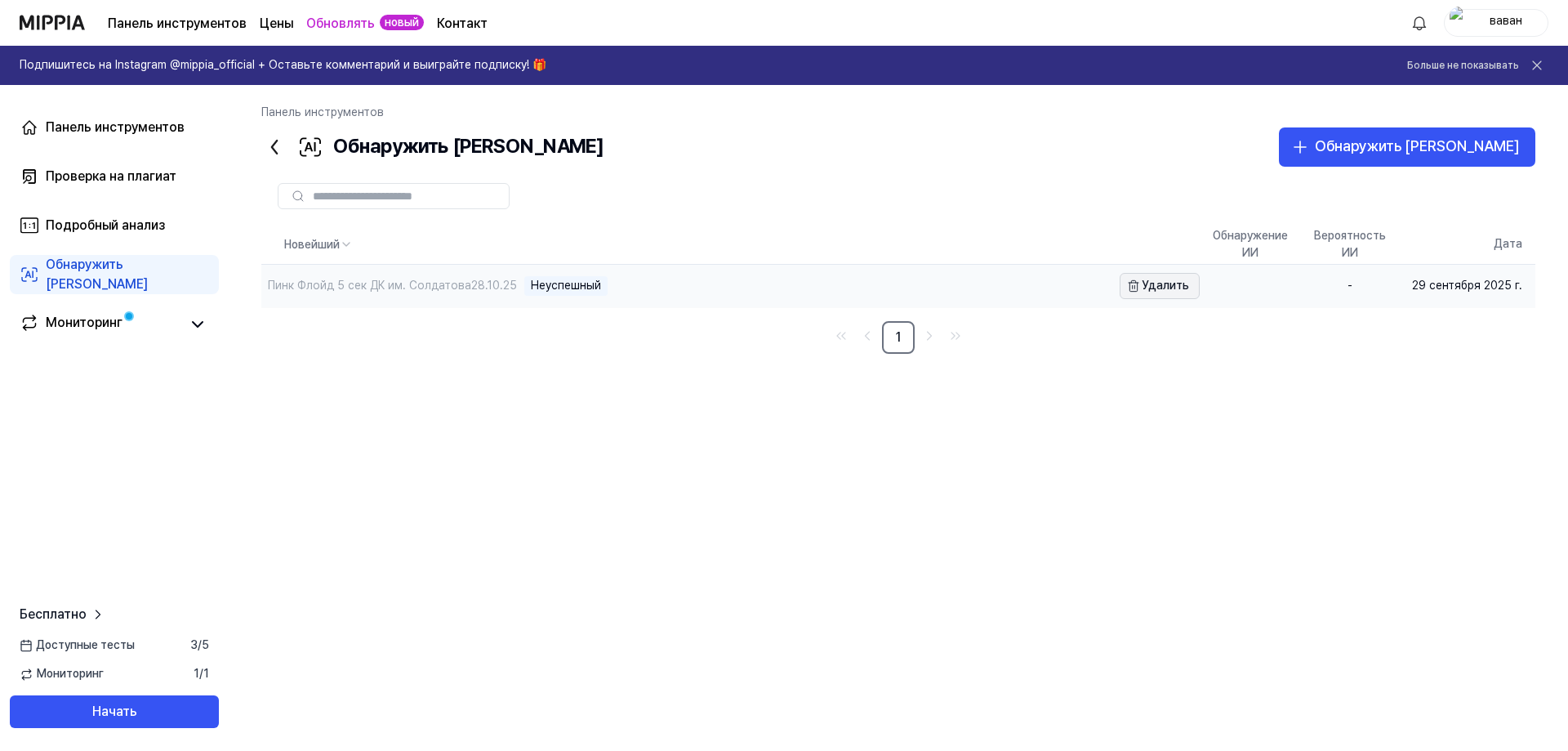
click at [1140, 286] on icon "button" at bounding box center [1134, 286] width 14 height 14
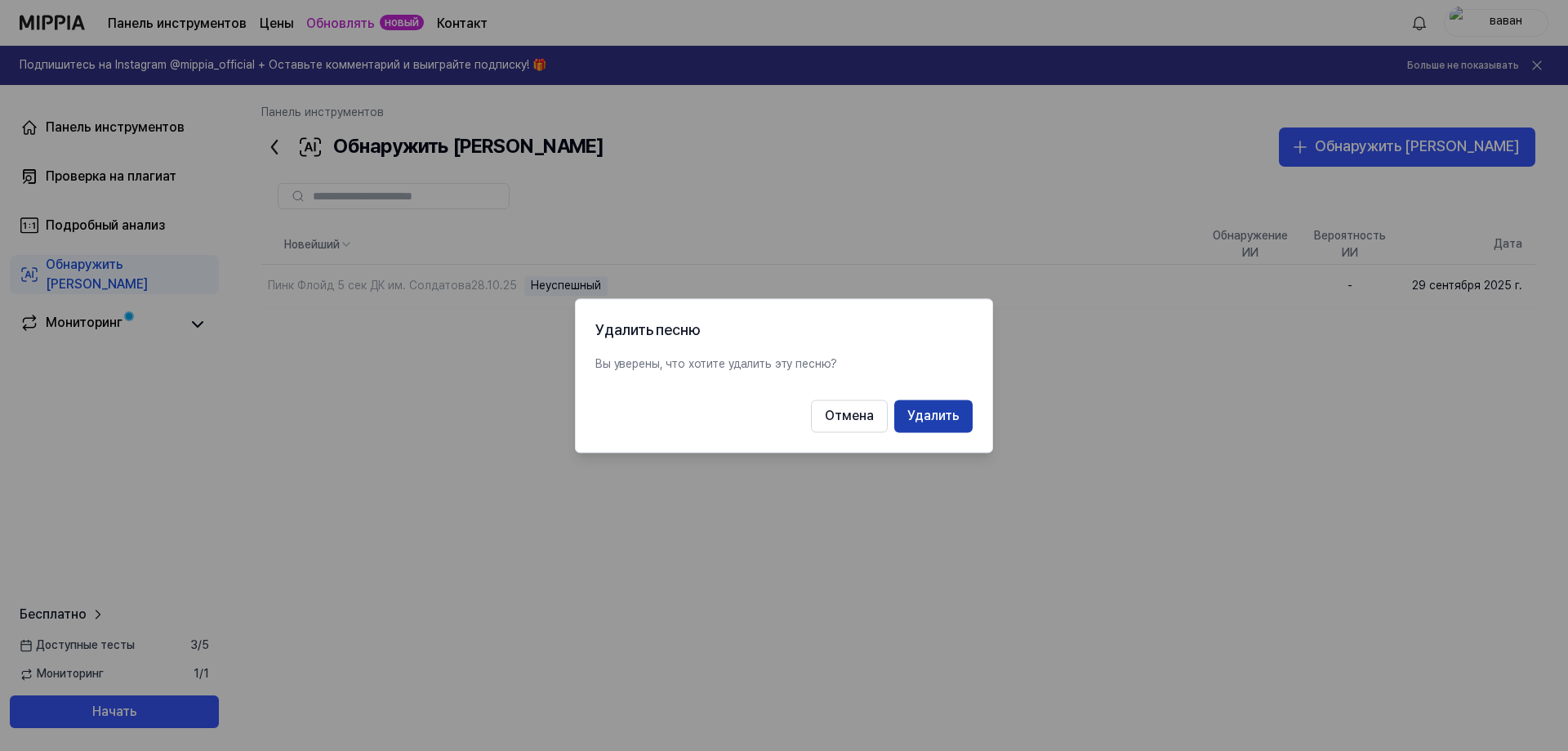
click at [954, 417] on font "Удалить" at bounding box center [933, 415] width 52 height 15
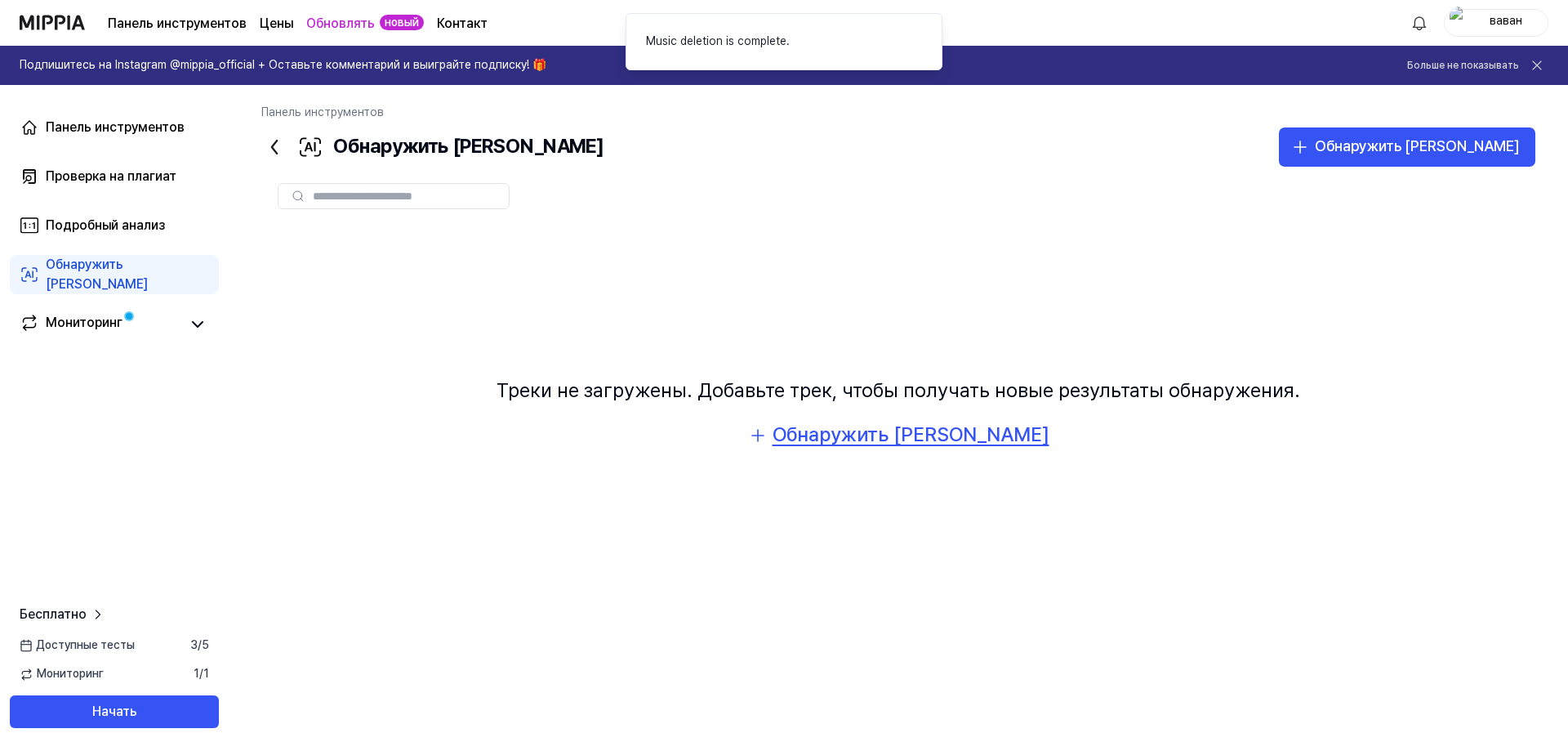
click at [892, 446] on font "Обнаружить [PERSON_NAME]" at bounding box center [911, 435] width 277 height 23
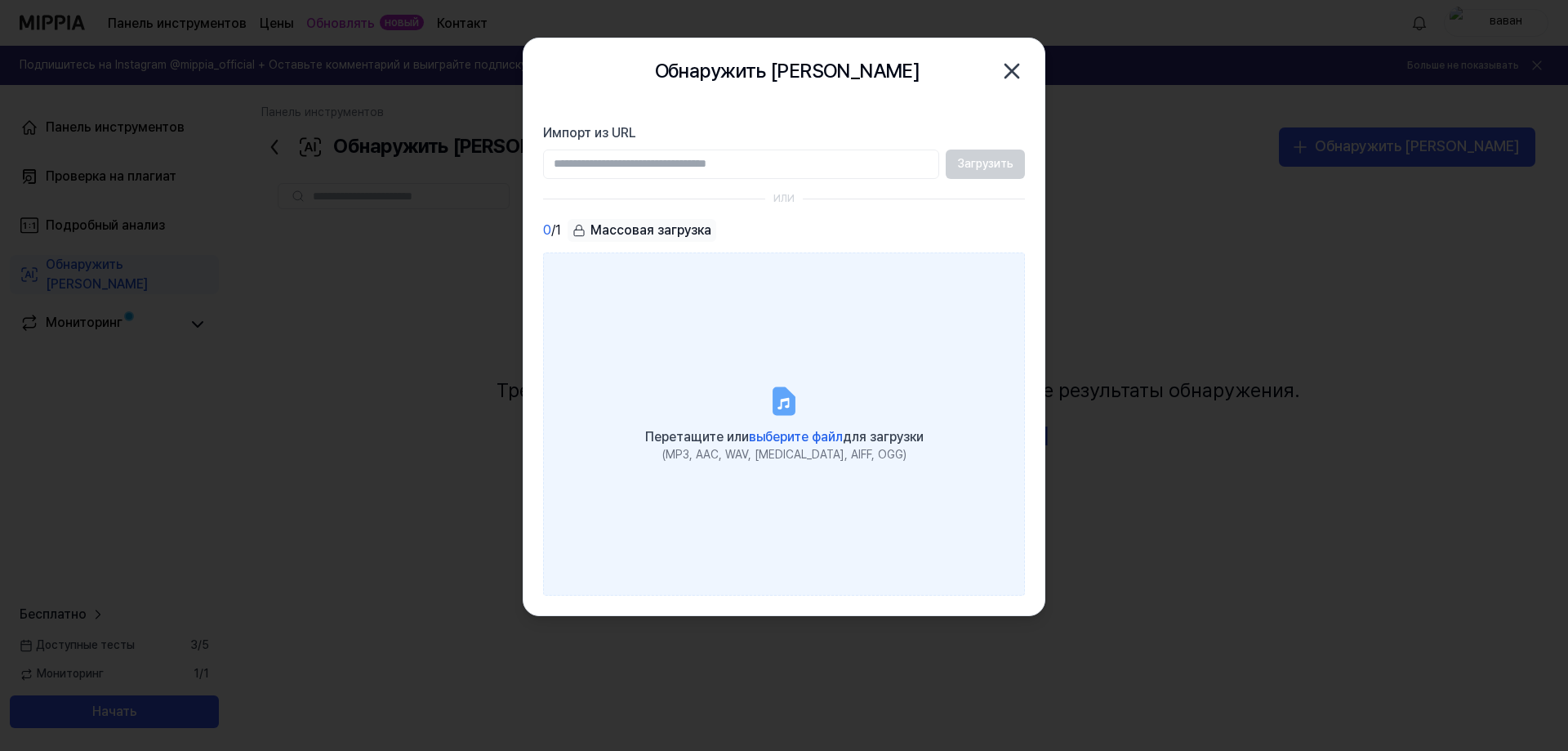
click at [774, 433] on font "выберите файл" at bounding box center [795, 436] width 94 height 15
click at [0, 0] on input "Перетащите или выберите файл для загрузки (MP3, AAC, WAV, [MEDICAL_DATA], AIFF,…" at bounding box center [0, 0] width 0 height 0
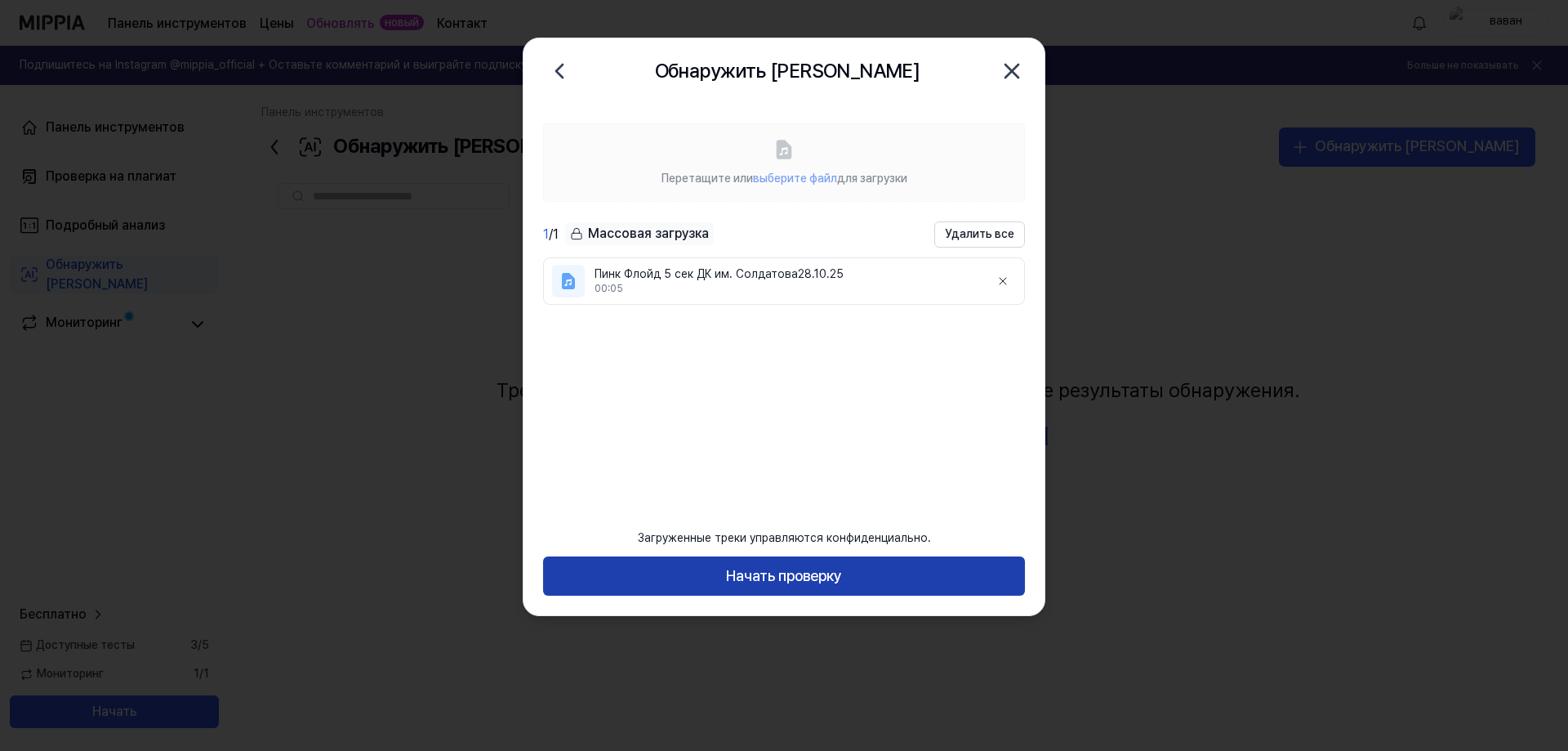
click at [745, 579] on font "Начать проверку" at bounding box center [784, 576] width 116 height 17
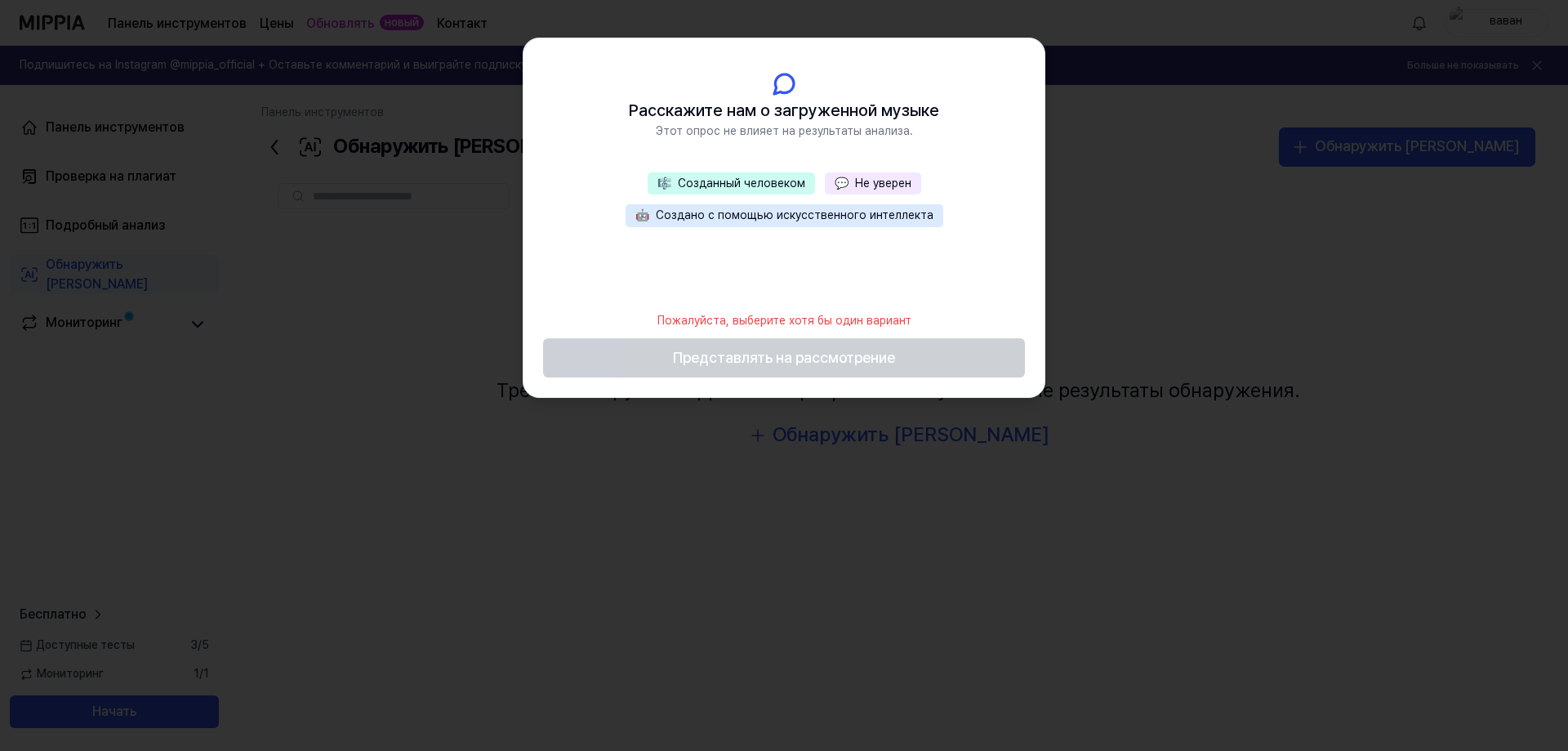
drag, startPoint x: 744, startPoint y: 254, endPoint x: 632, endPoint y: 271, distance: 113.3
click at [632, 271] on div "🎼 Созданный человеком 💬 Не уверен 🤖 Создано с помощью искусственного интеллекта" at bounding box center [784, 237] width 521 height 131
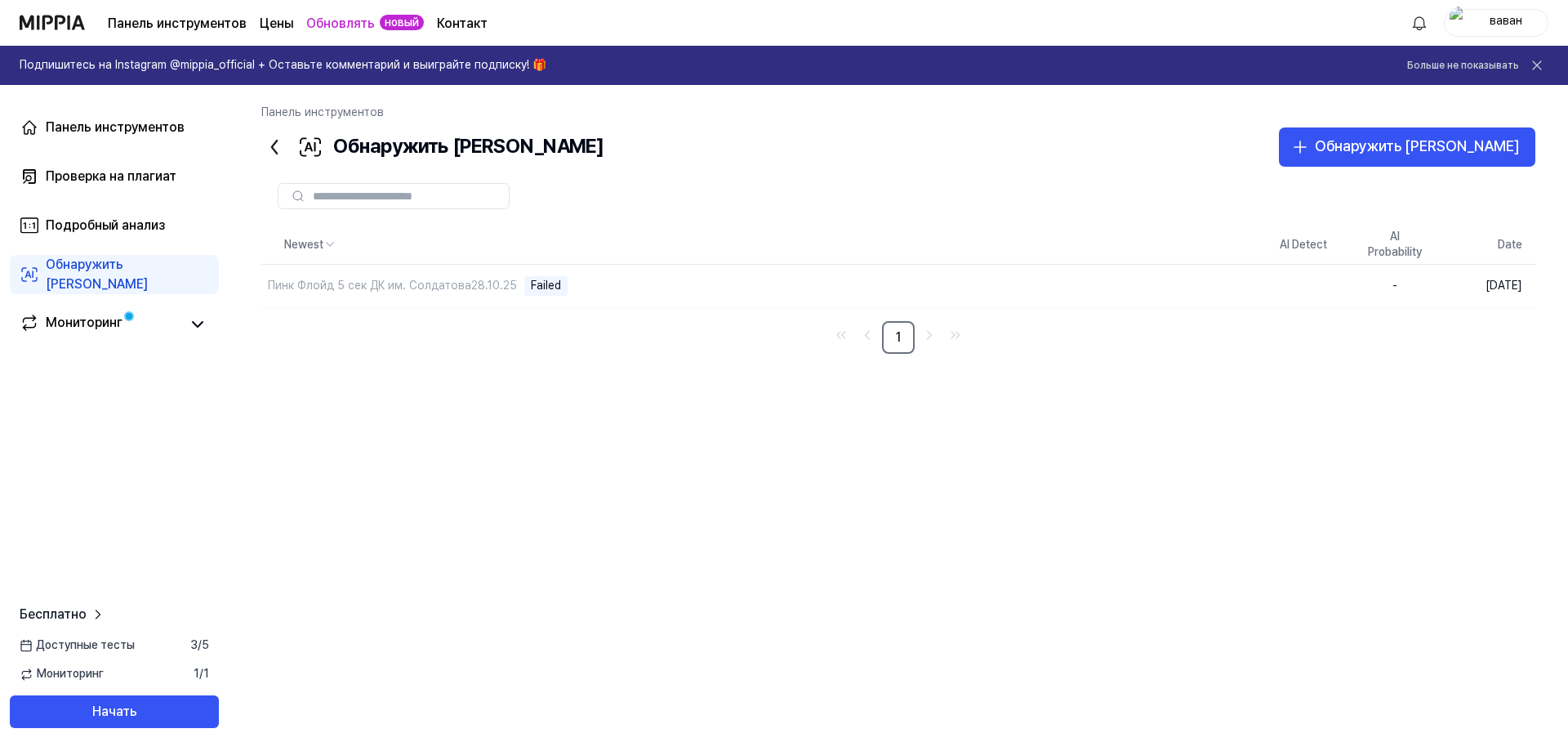
click at [109, 672] on div "Мониторинг 1 / 1" at bounding box center [114, 674] width 228 height 16
click at [75, 674] on font "Мониторинг" at bounding box center [70, 674] width 67 height 14
click at [98, 230] on font "Подробный анализ" at bounding box center [104, 225] width 119 height 15
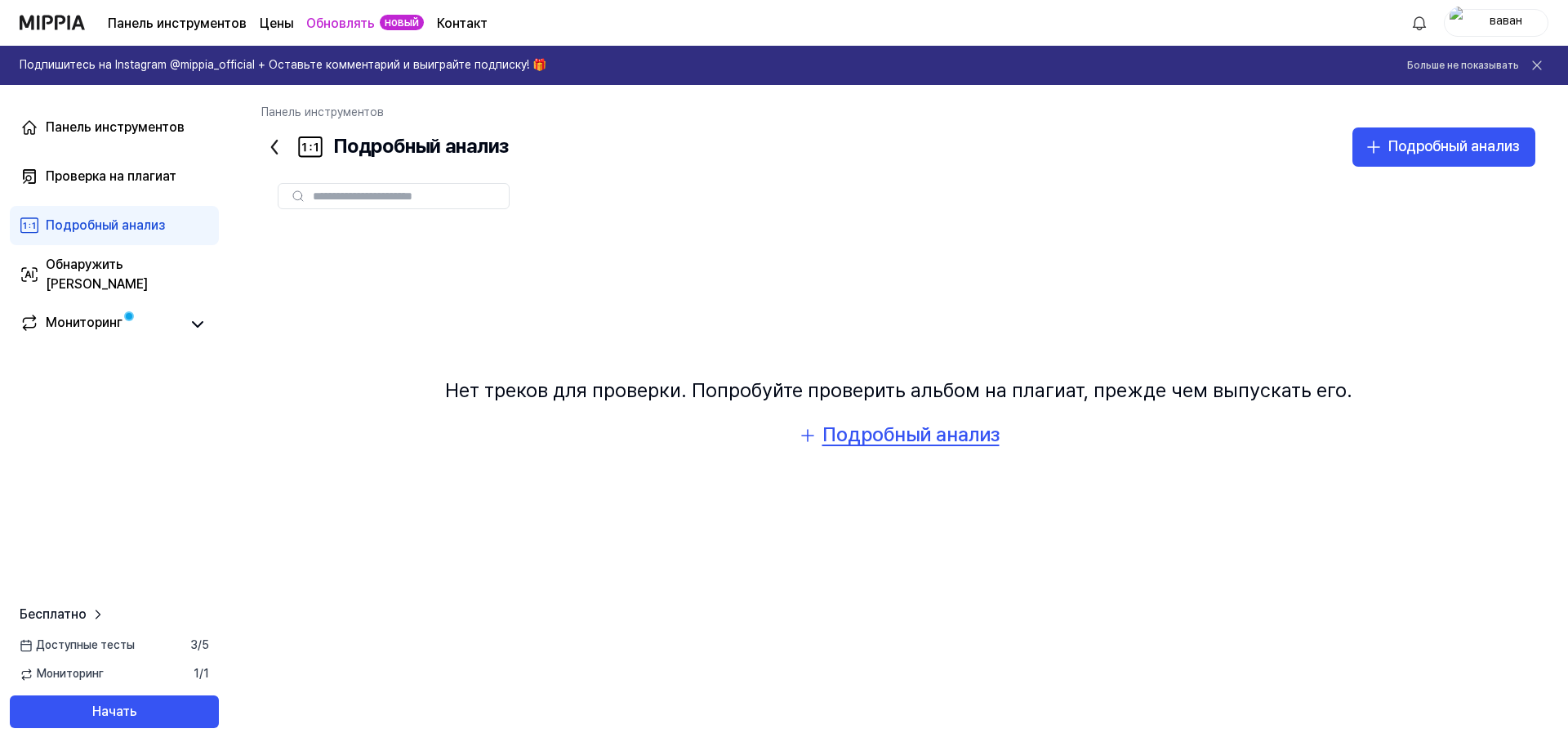
click at [898, 436] on font "Подробный анализ" at bounding box center [910, 435] width 177 height 23
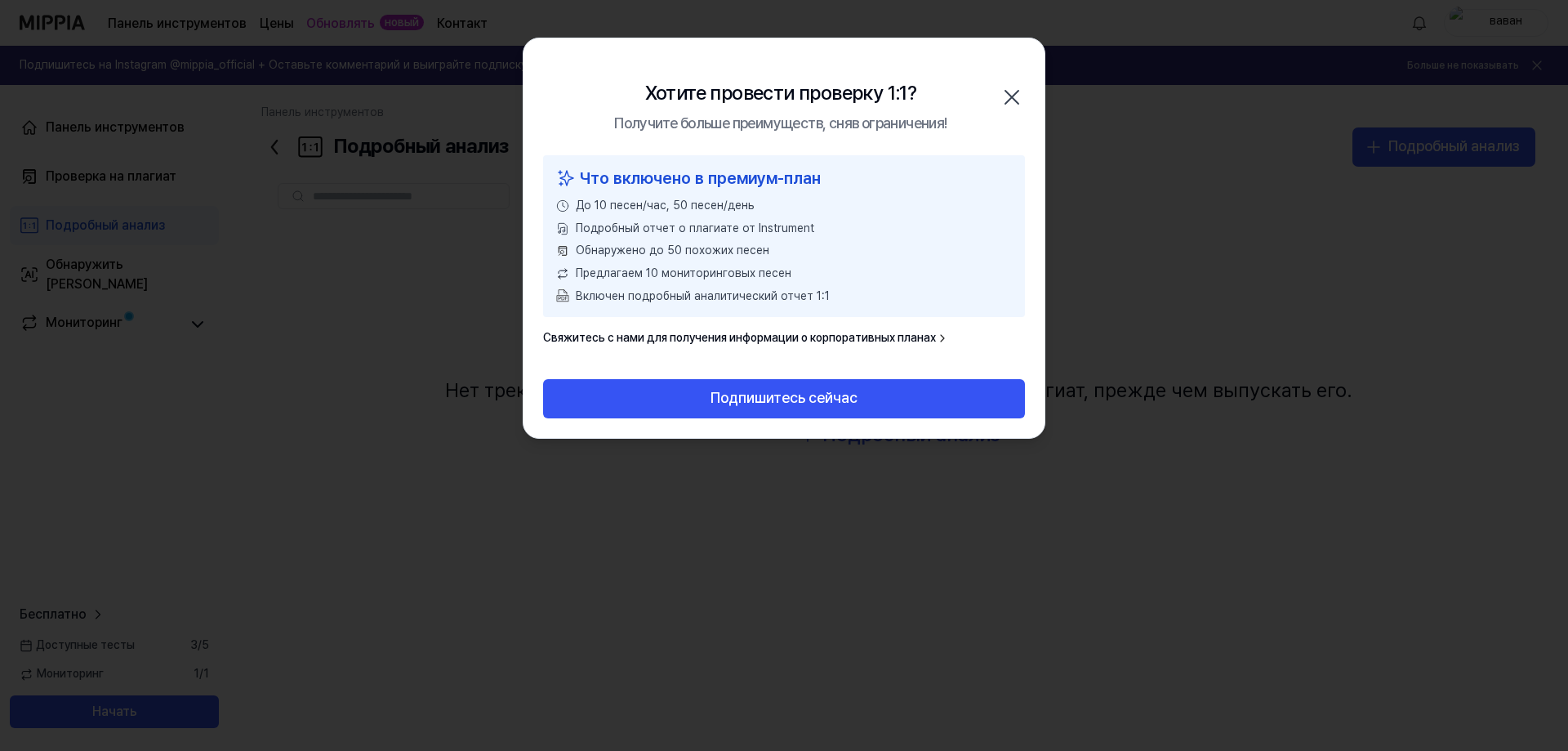
click at [1012, 94] on icon "button" at bounding box center [1012, 97] width 26 height 26
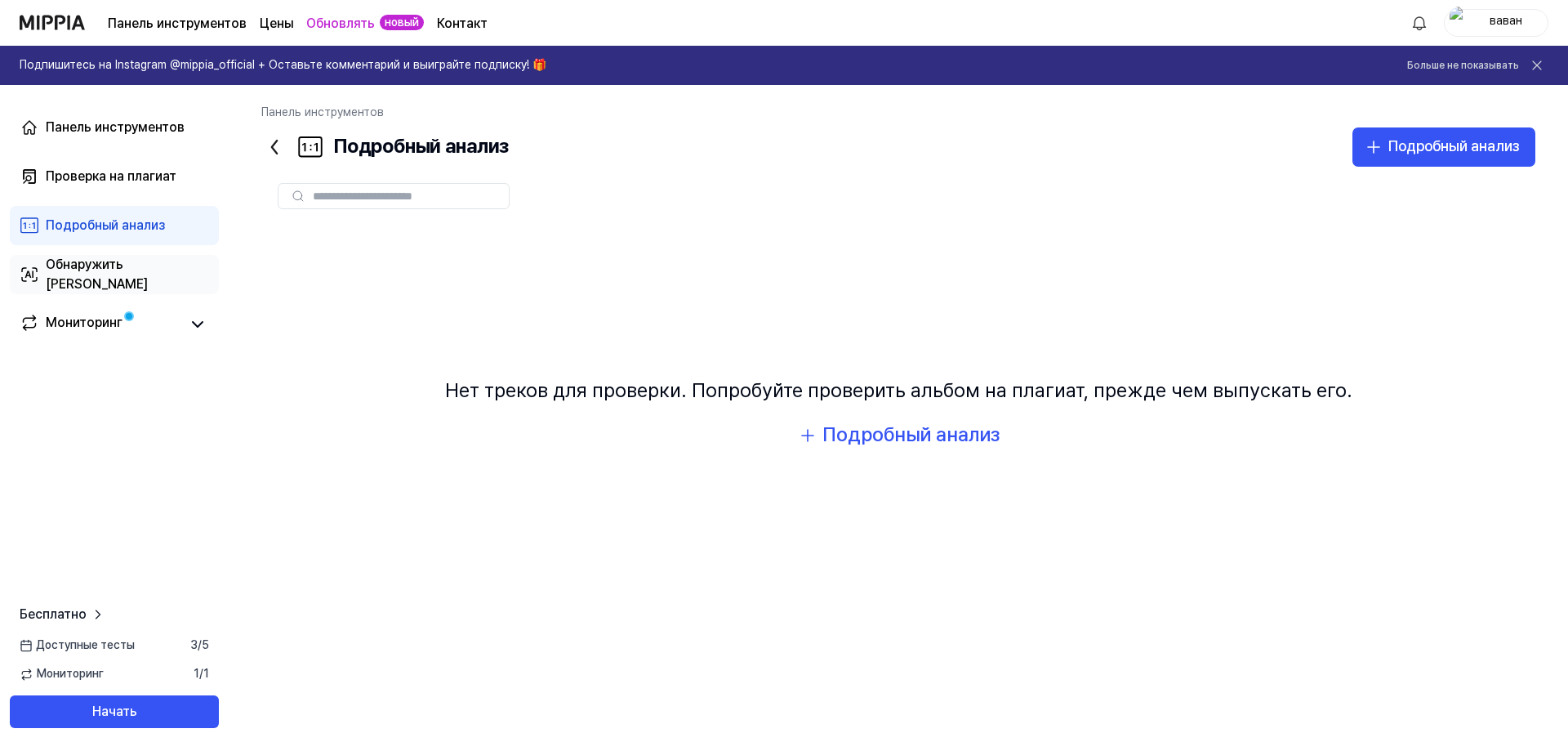
click at [92, 260] on link "Обнаружить [PERSON_NAME]" at bounding box center [114, 274] width 209 height 40
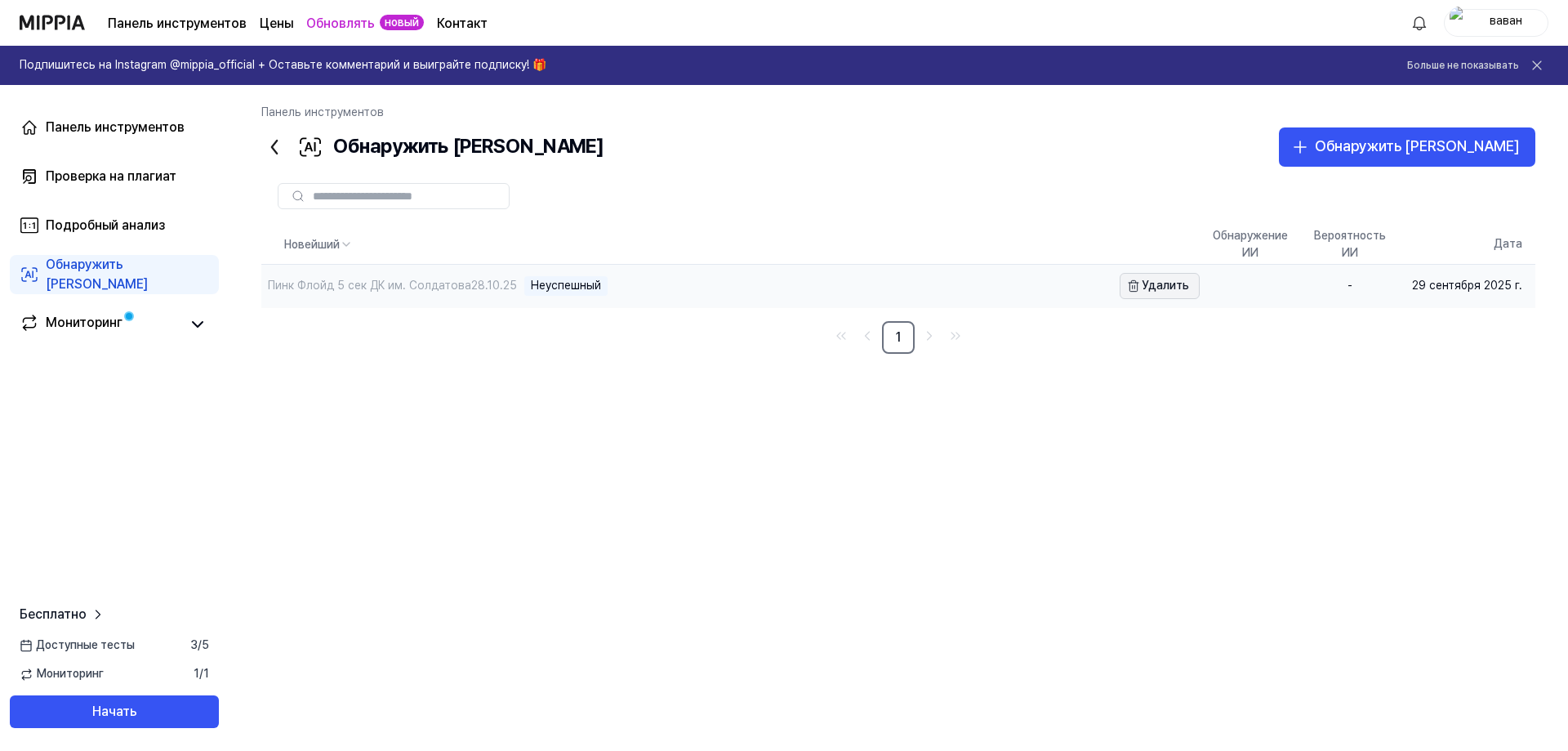
click at [1188, 288] on font "Удалить" at bounding box center [1166, 285] width 47 height 14
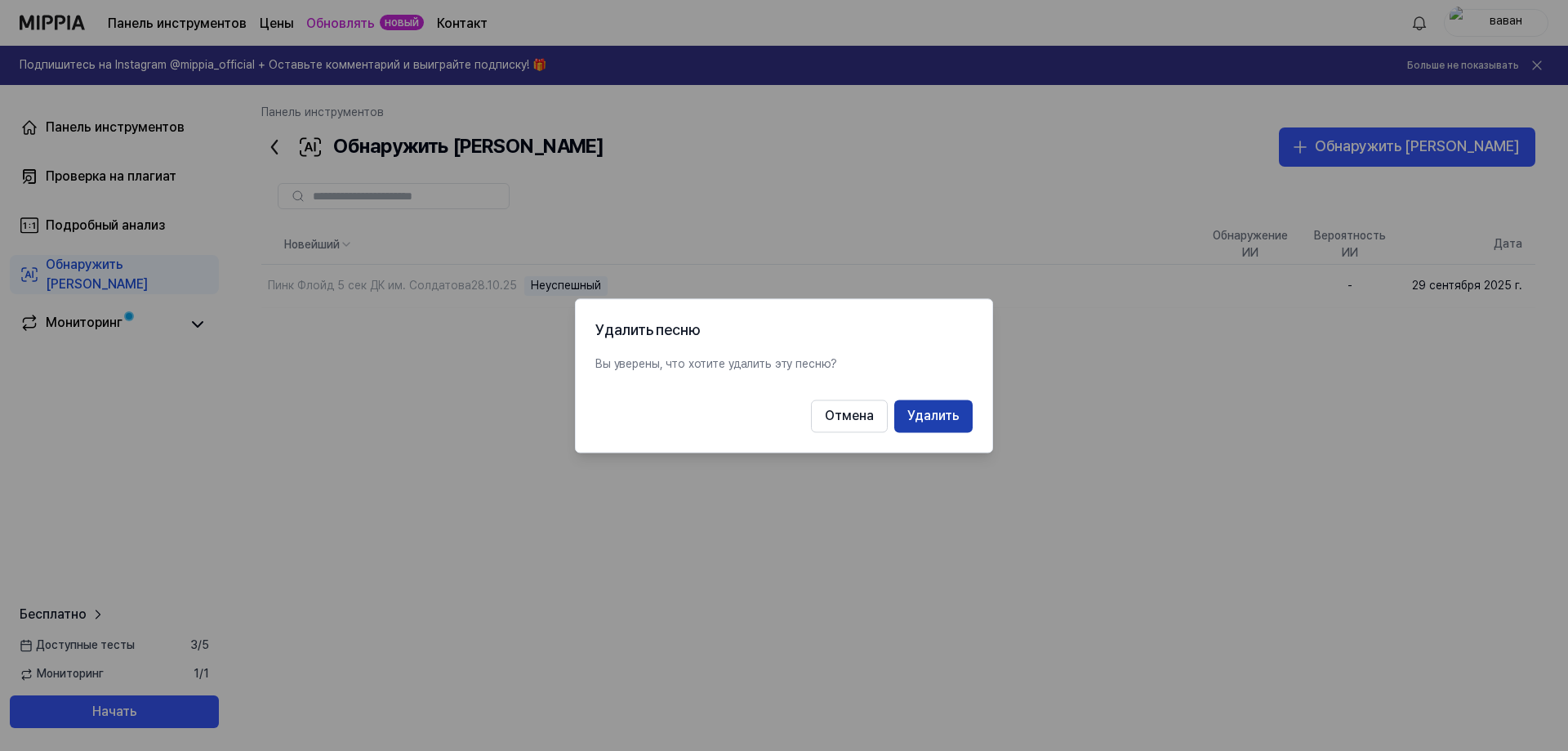
click at [928, 418] on font "Удалить" at bounding box center [933, 415] width 52 height 15
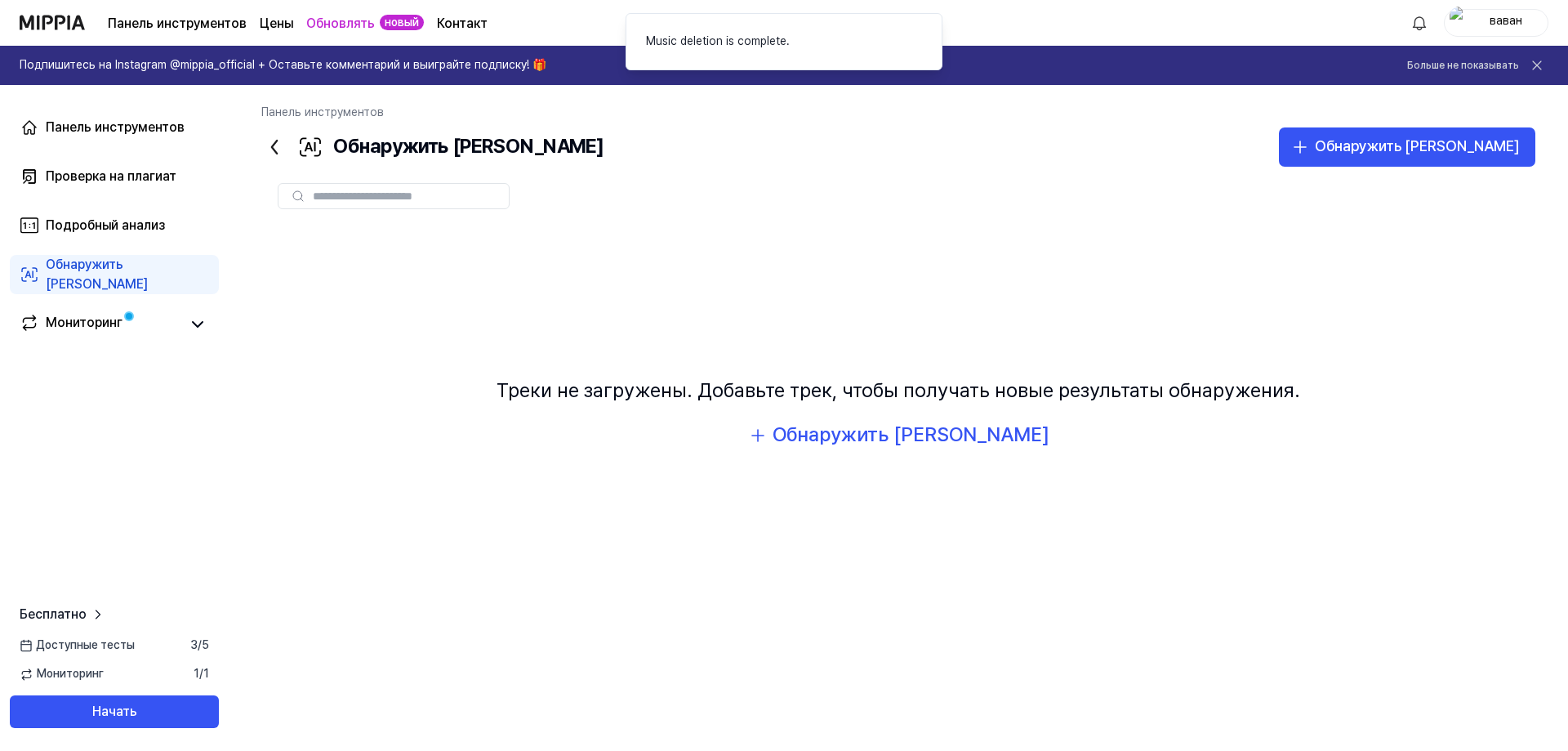
click at [898, 452] on div "Треки не загружены. Добавьте трек, чтобы получать новые результаты обнаружения.…" at bounding box center [898, 413] width 1274 height 376
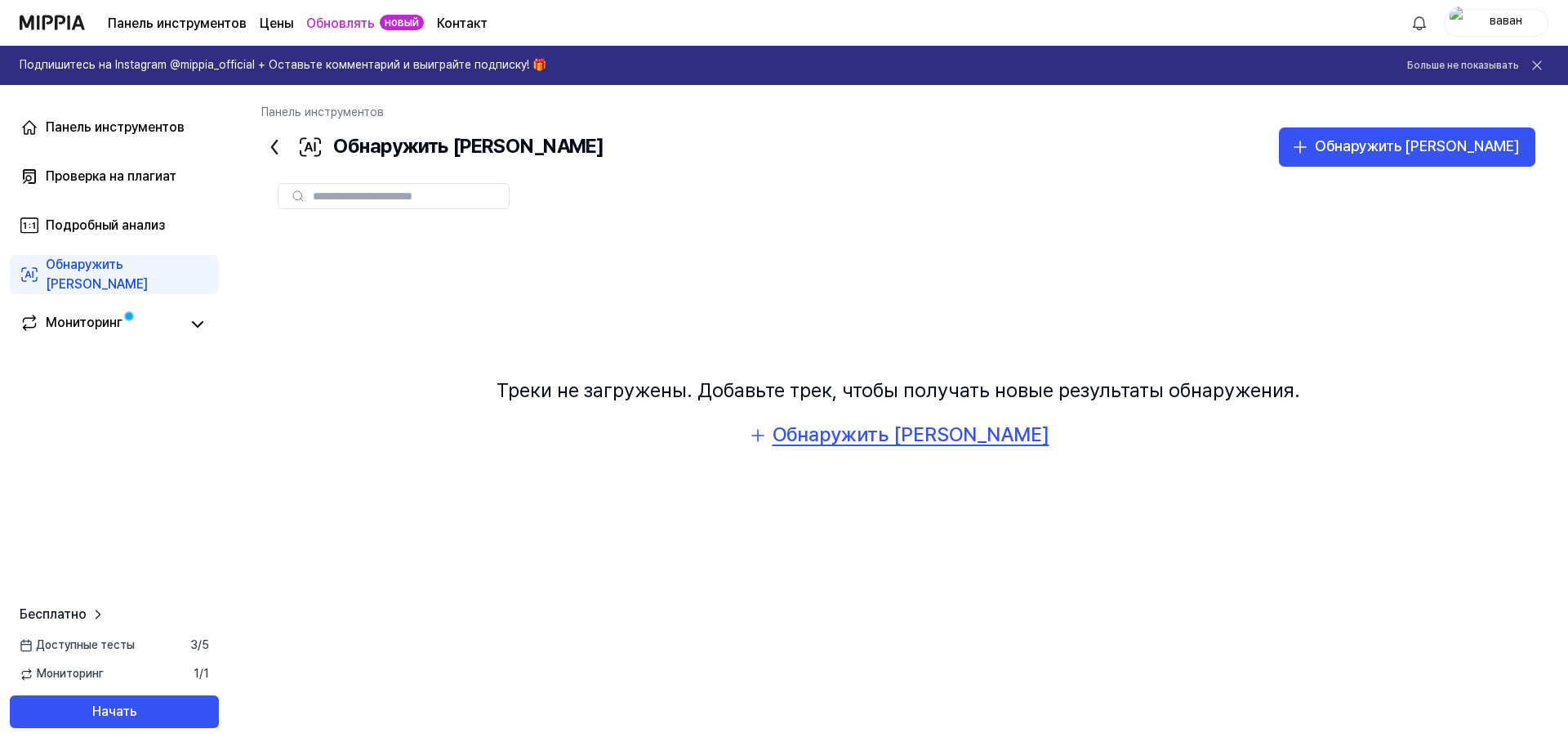
click at [896, 440] on font "Обнаружить [PERSON_NAME]" at bounding box center [911, 435] width 277 height 23
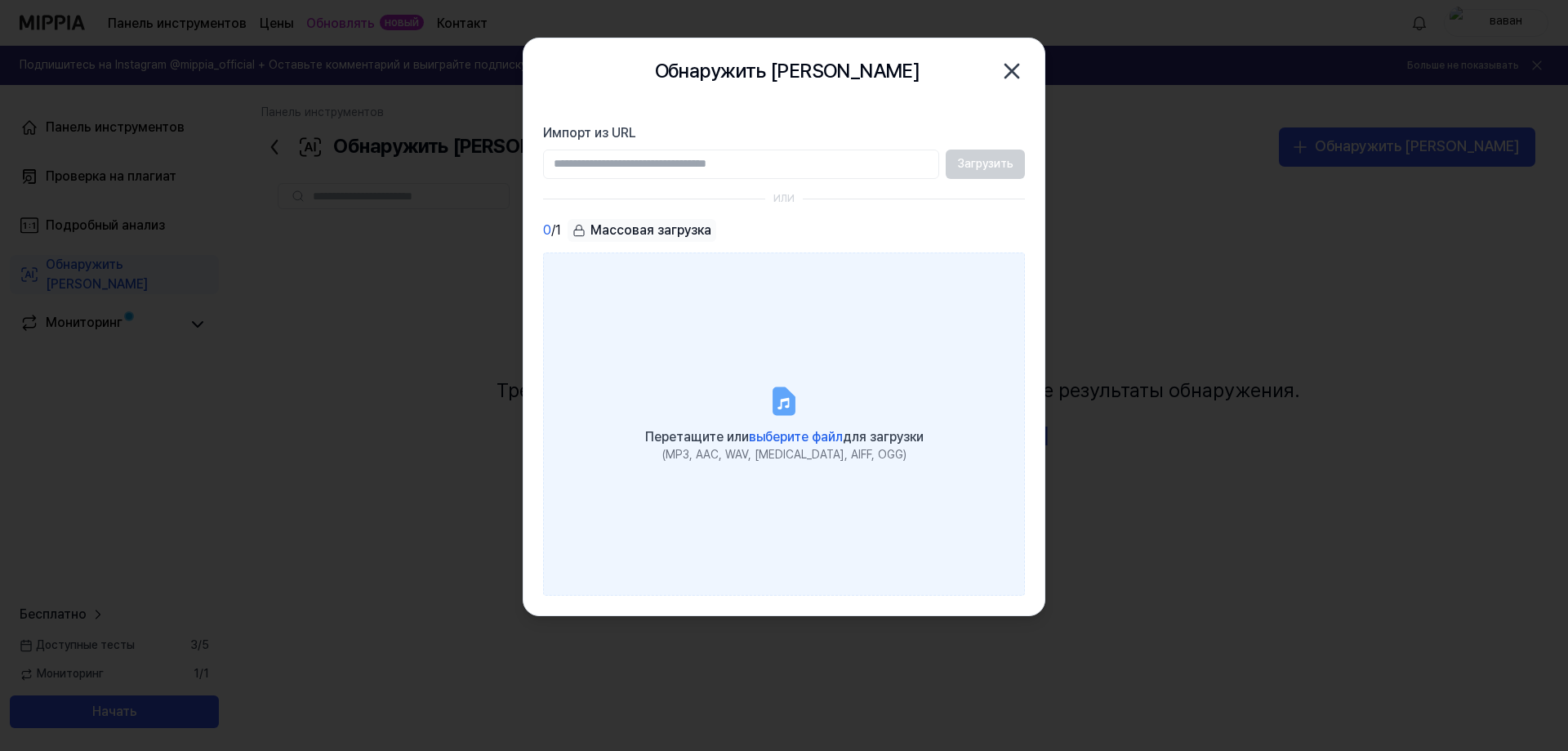
click at [793, 432] on font "выберите файл" at bounding box center [795, 436] width 94 height 15
click at [0, 0] on input "Перетащите или выберите файл для загрузки (MP3, AAC, WAV, [MEDICAL_DATA], AIFF,…" at bounding box center [0, 0] width 0 height 0
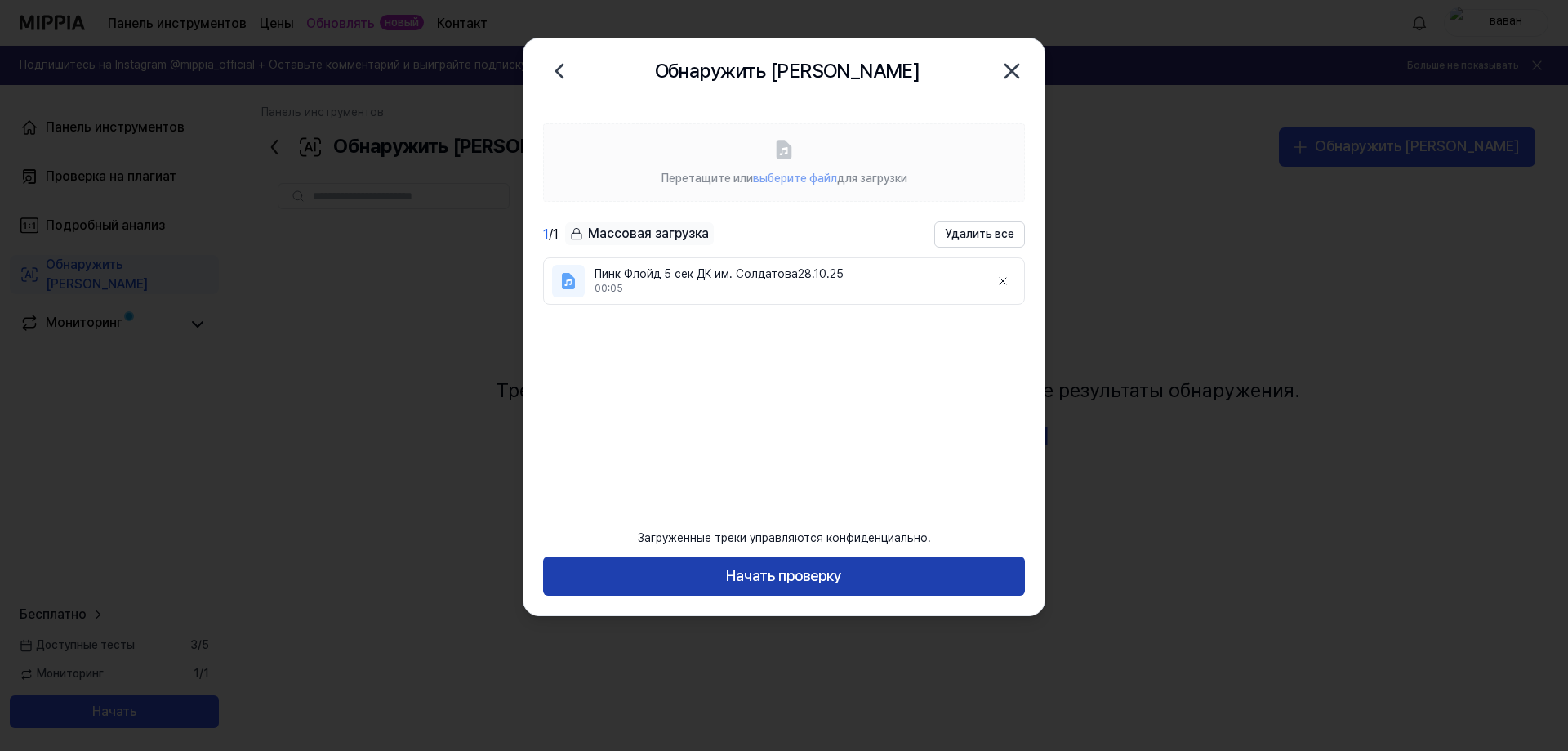
click at [769, 579] on font "Начать проверку" at bounding box center [784, 576] width 116 height 17
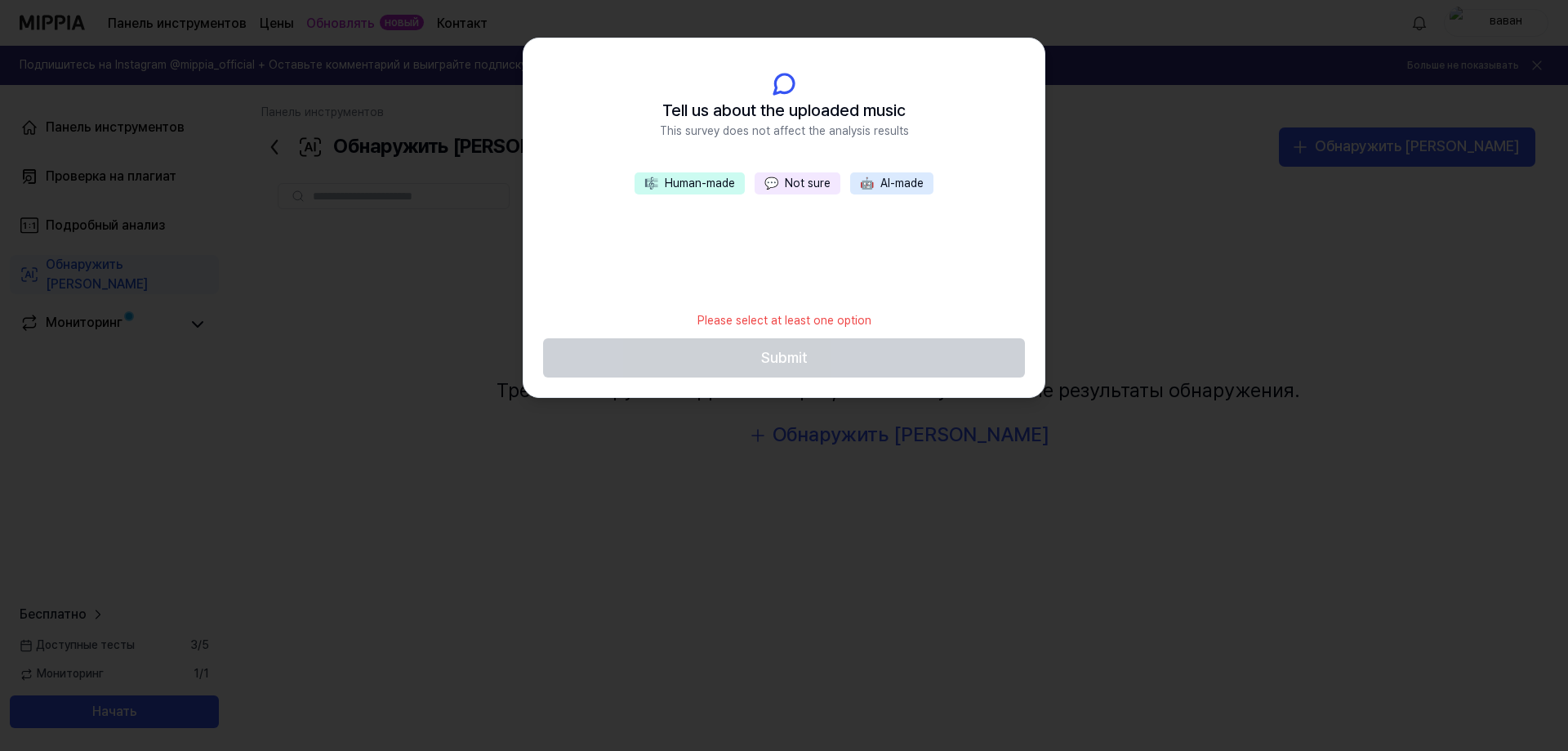
click at [691, 185] on button "🎼 Human-made" at bounding box center [690, 184] width 110 height 23
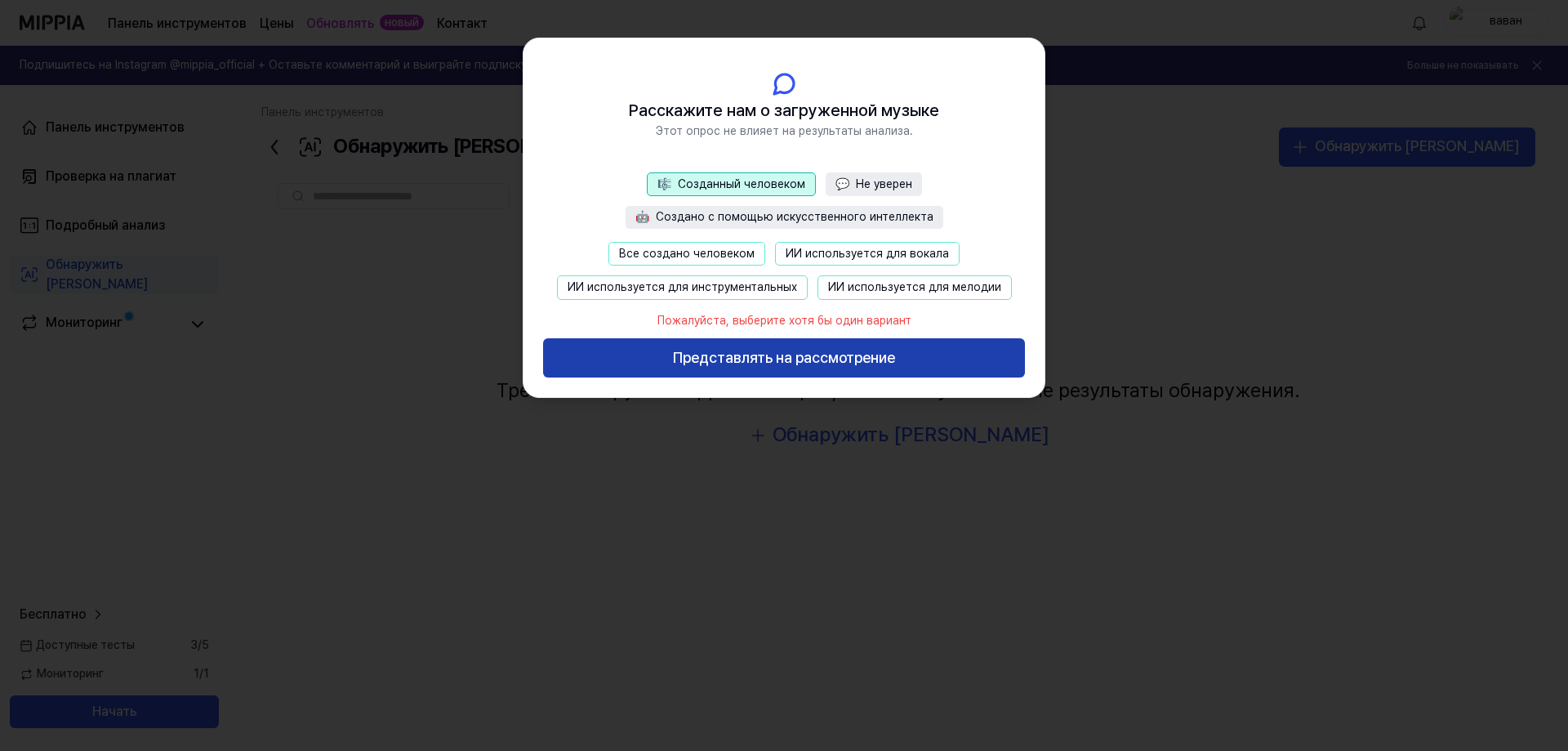
click at [767, 371] on button "Представлять на рассмотрение" at bounding box center [784, 358] width 482 height 40
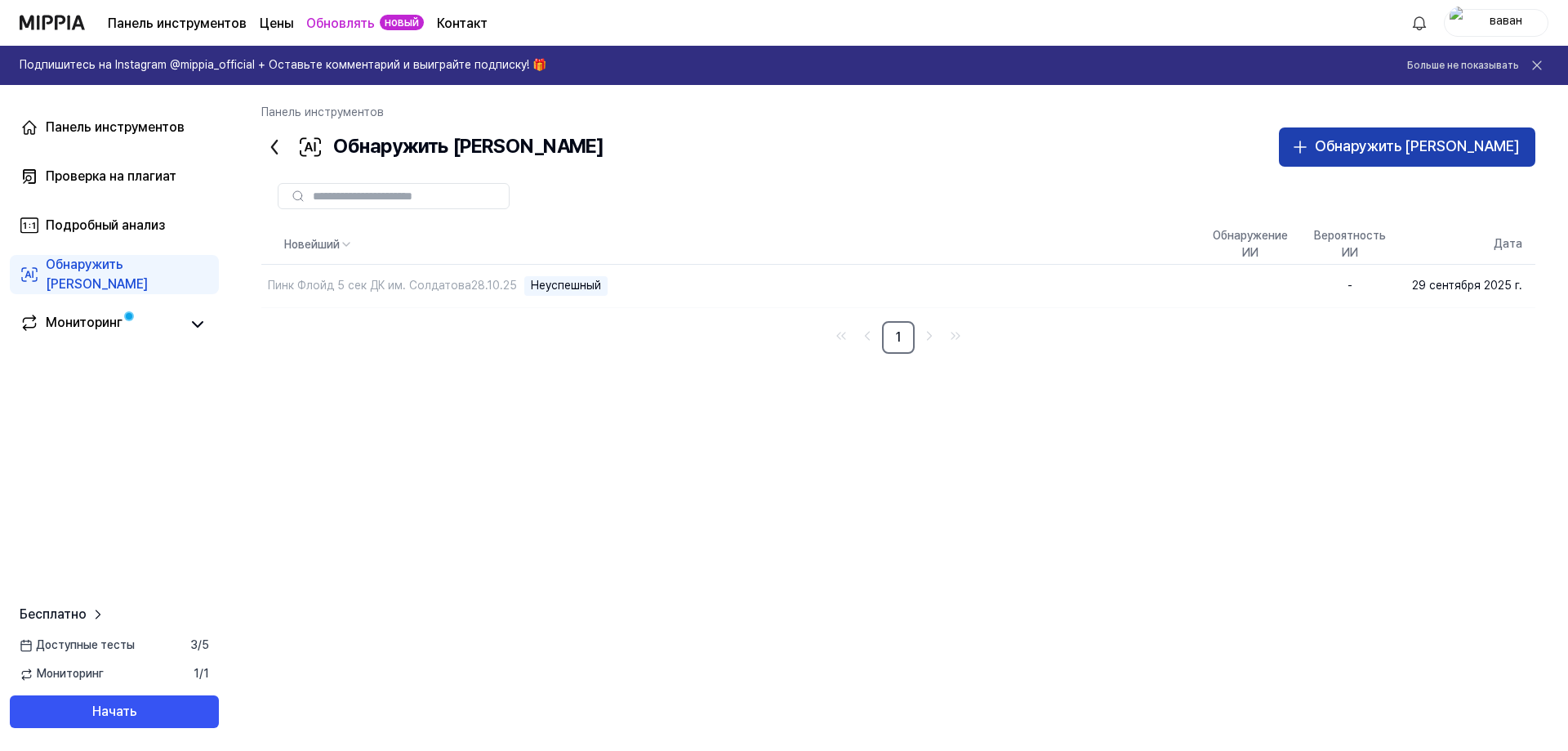
click at [1422, 150] on font "Обнаружить [PERSON_NAME]" at bounding box center [1417, 146] width 204 height 17
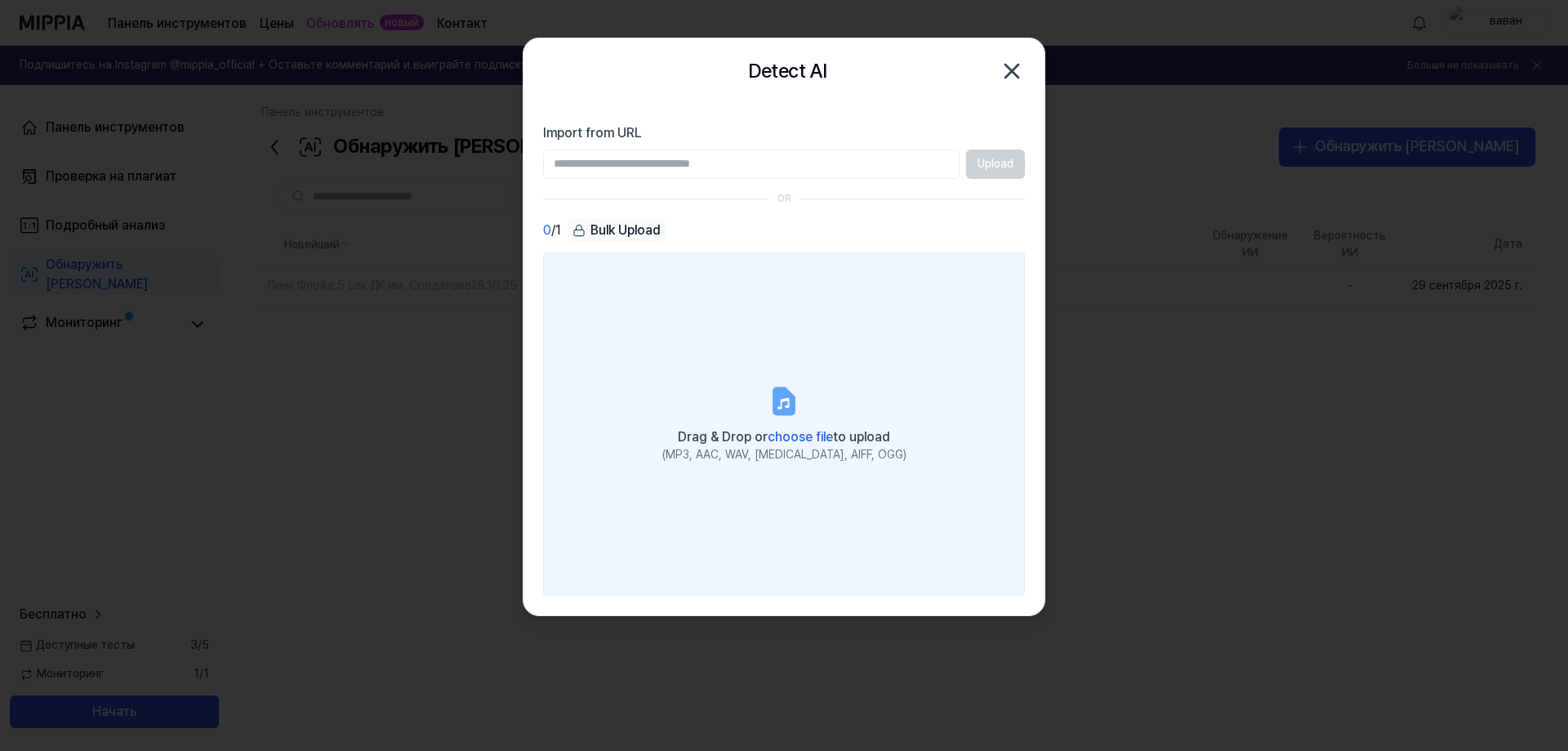
click at [796, 431] on span "choose file" at bounding box center [801, 436] width 66 height 15
click at [0, 0] on input "Drag & Drop or choose file to upload (MP3, AAC, WAV, [MEDICAL_DATA], AIFF, OGG)" at bounding box center [0, 0] width 0 height 0
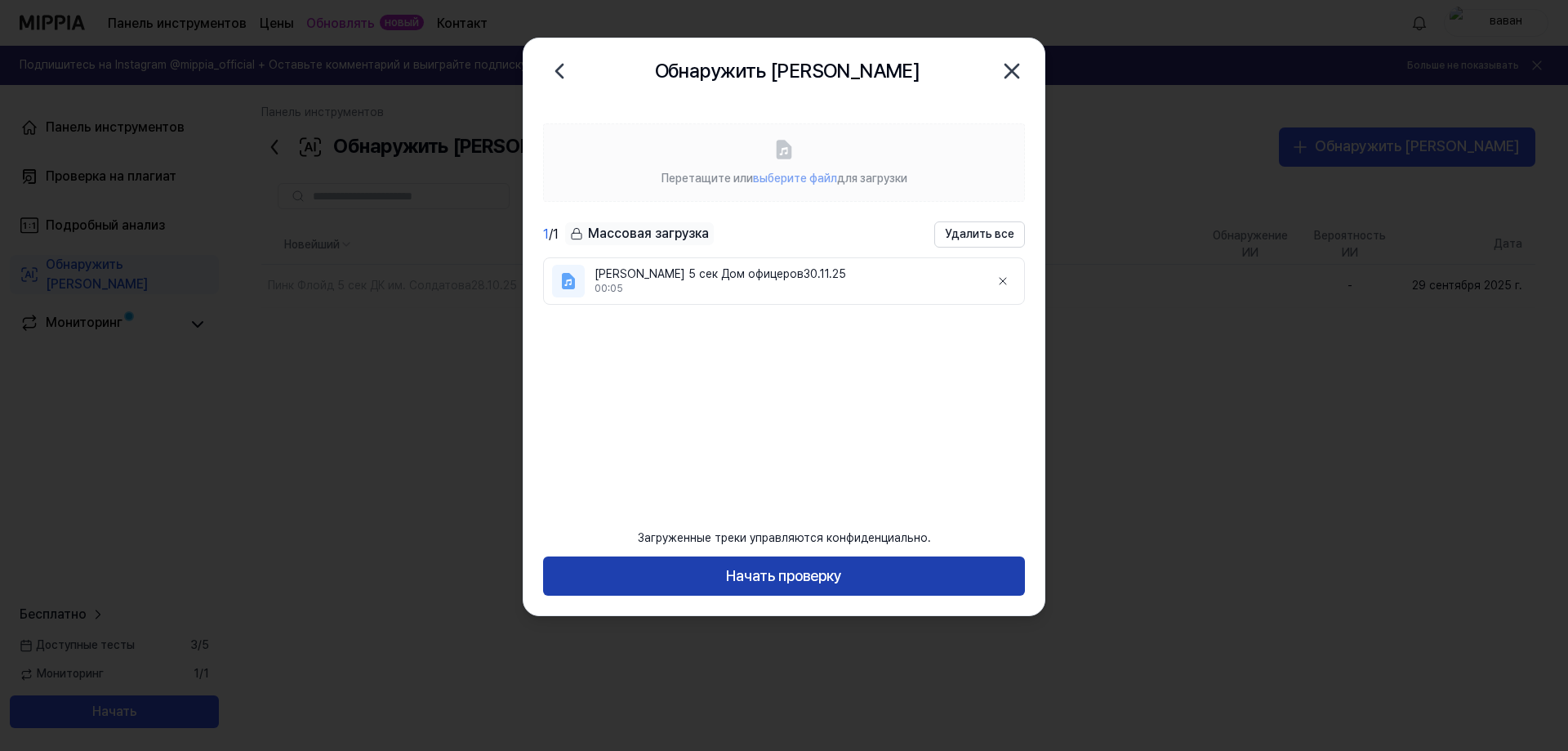
click at [780, 569] on font "Начать проверку" at bounding box center [784, 576] width 116 height 17
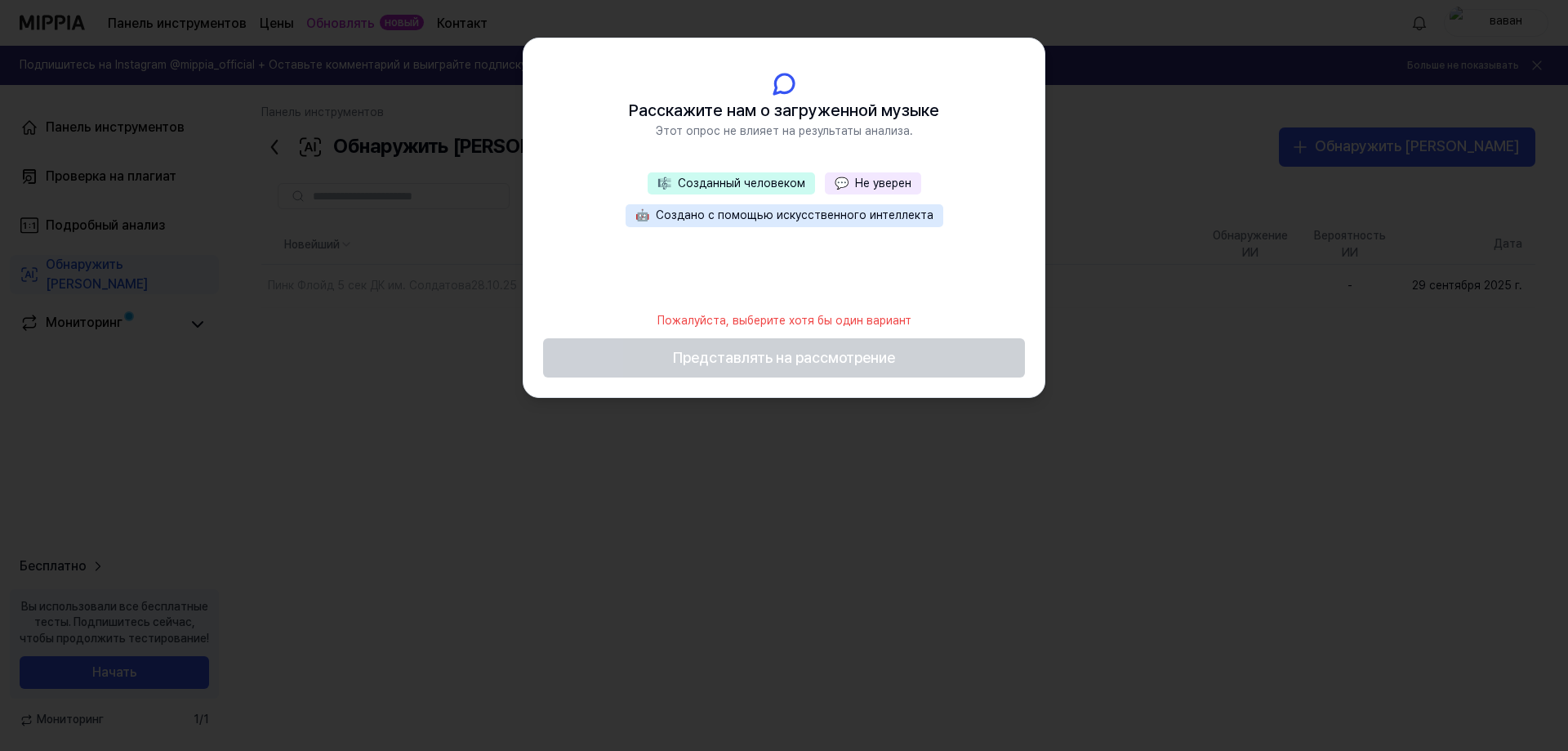
click at [740, 176] on font "Созданный человеком" at bounding box center [742, 183] width 128 height 14
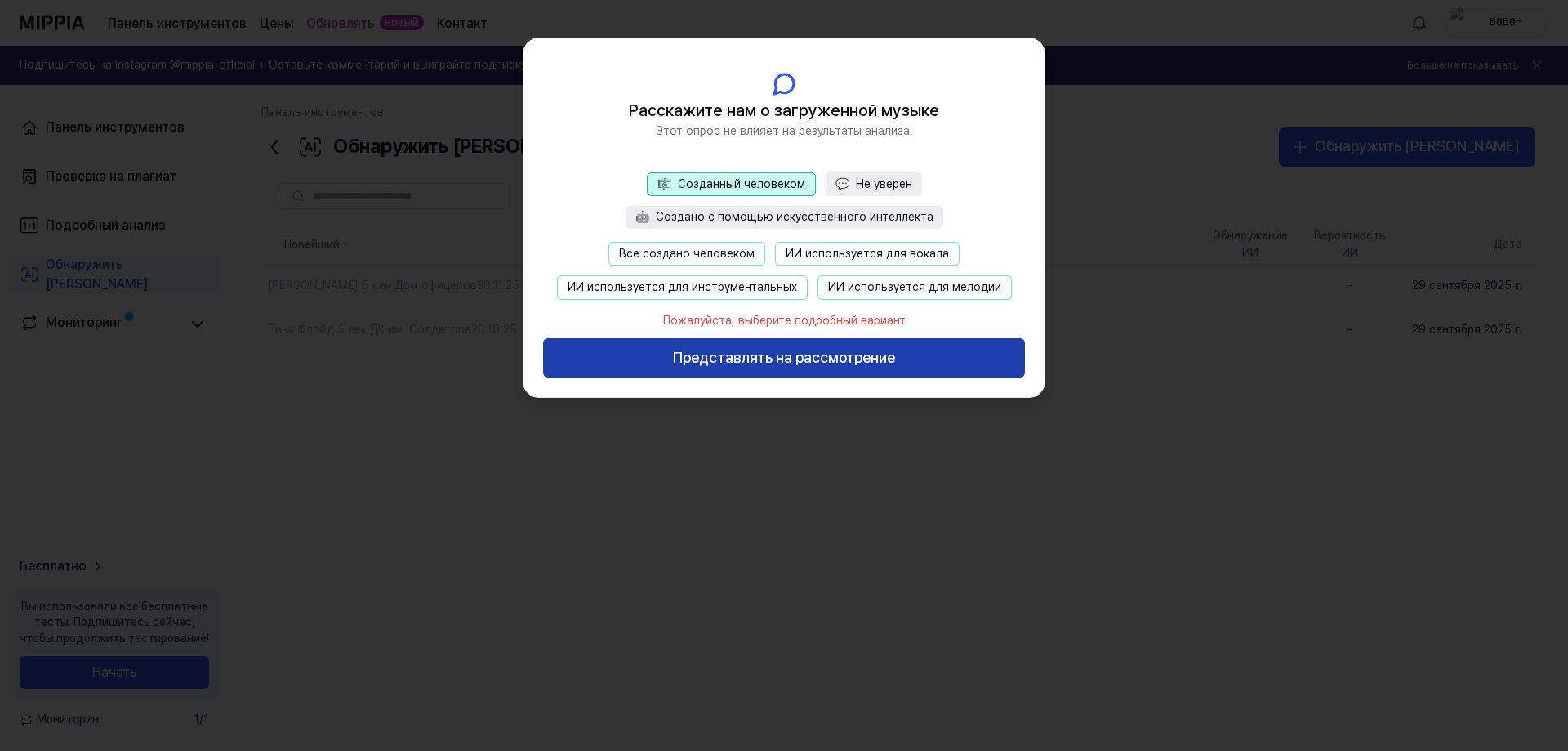
click at [790, 355] on font "Представлять на рассмотрение" at bounding box center [784, 358] width 222 height 17
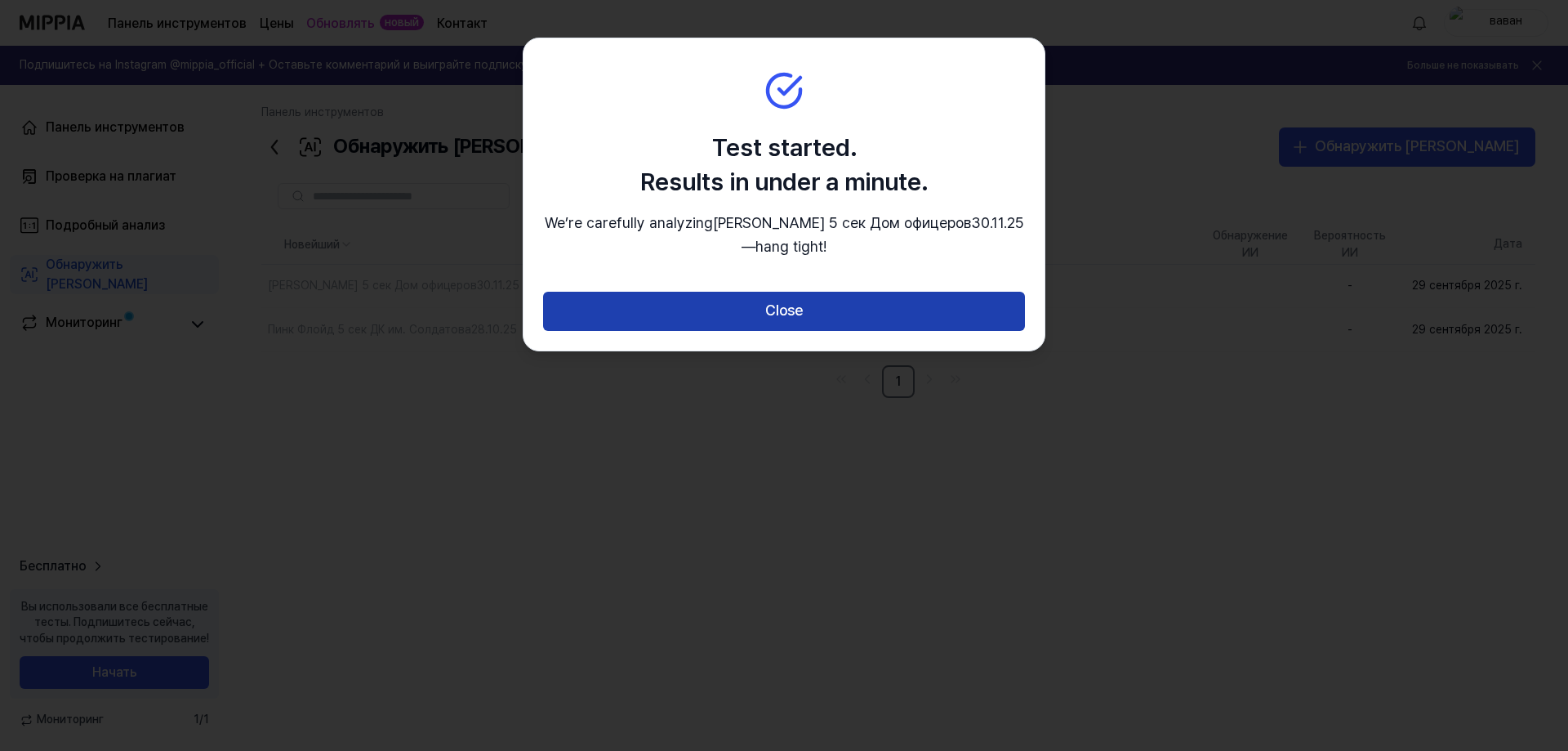
click at [796, 308] on button "Close" at bounding box center [784, 311] width 482 height 40
